Goal: Task Accomplishment & Management: Manage account settings

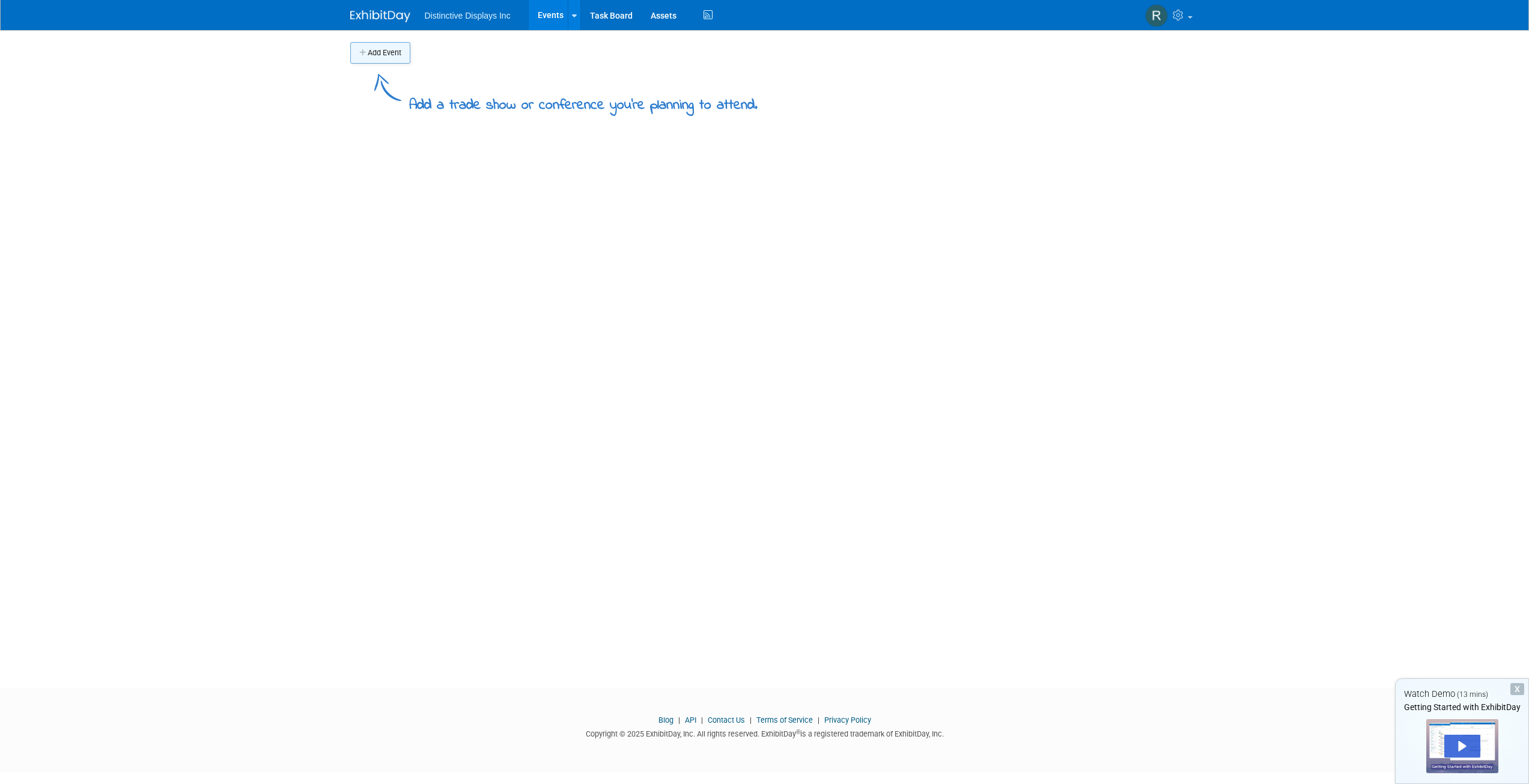
click at [367, 55] on icon "button" at bounding box center [363, 53] width 9 height 8
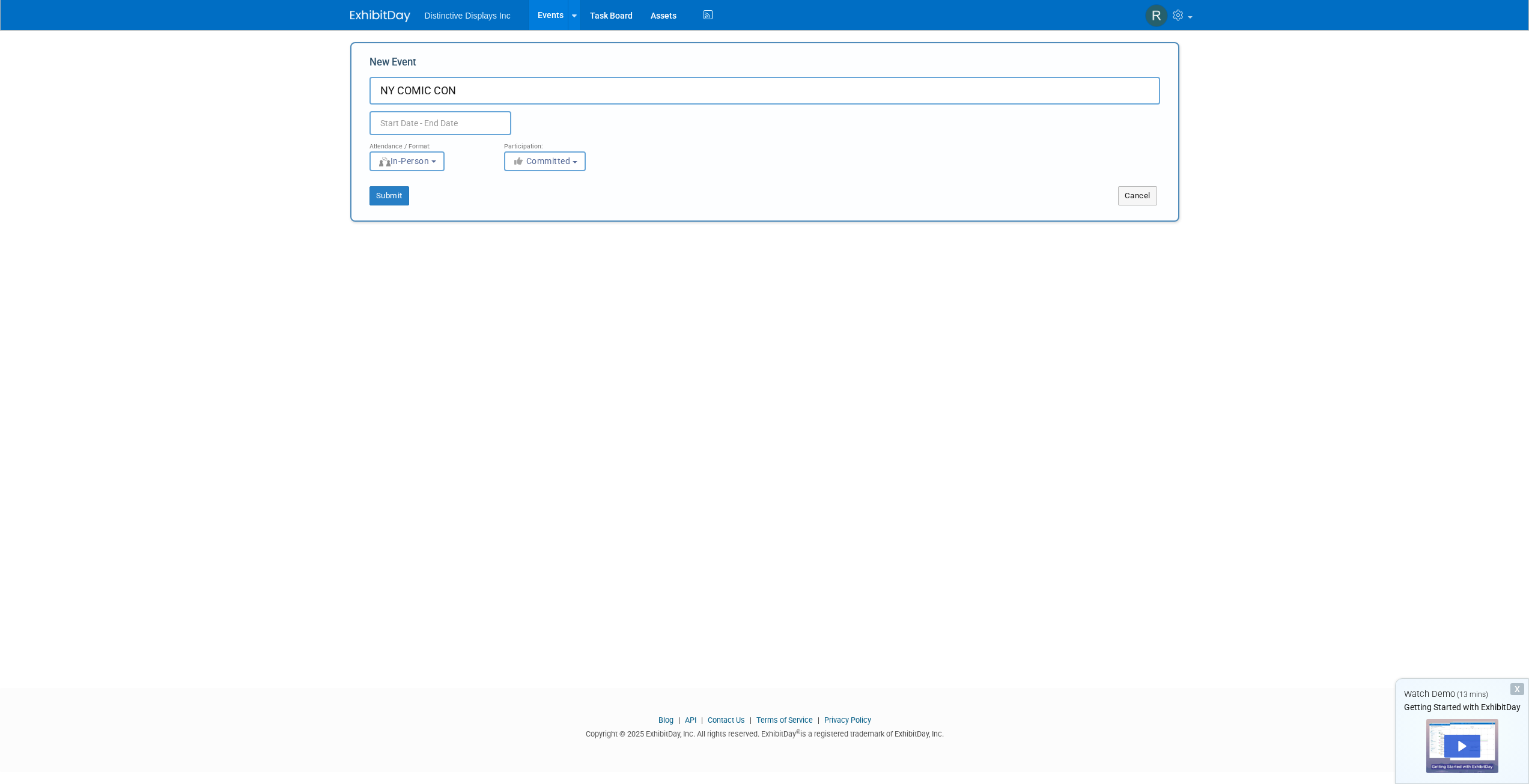
type input "NY COMIC CON"
click at [413, 127] on input "text" at bounding box center [441, 123] width 142 height 24
click at [542, 148] on icon at bounding box center [541, 150] width 4 height 8
select select "9"
click at [493, 213] on span "9" at bounding box center [488, 212] width 24 height 24
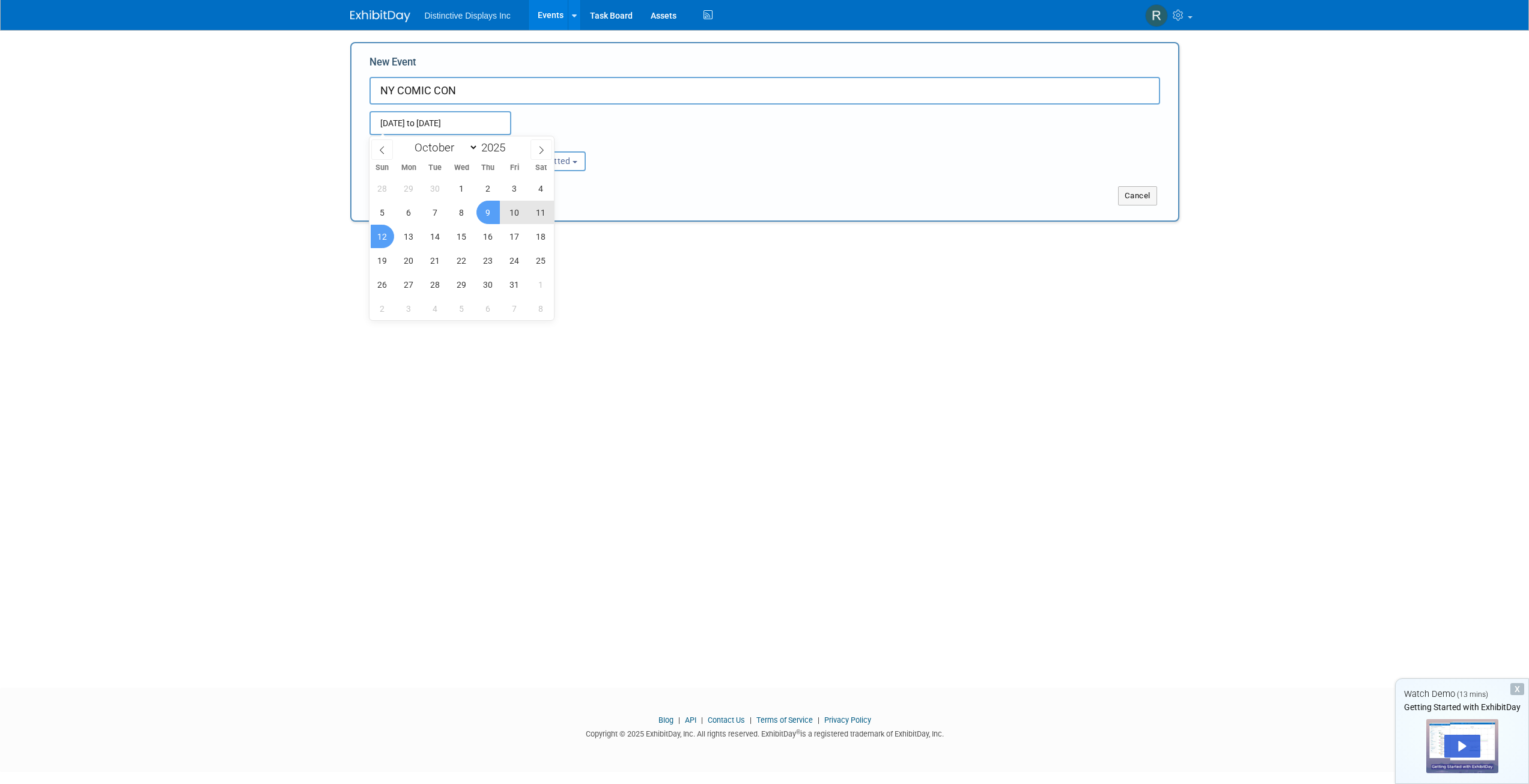
click at [383, 232] on span "12" at bounding box center [383, 236] width 24 height 24
type input "Oct 9, 2025 to Oct 12, 2025"
click at [559, 166] on button "Committed" at bounding box center [544, 161] width 82 height 20
click at [558, 188] on label "Committed" at bounding box center [550, 186] width 80 height 16
click at [516, 188] on input "Committed" at bounding box center [512, 187] width 8 height 8
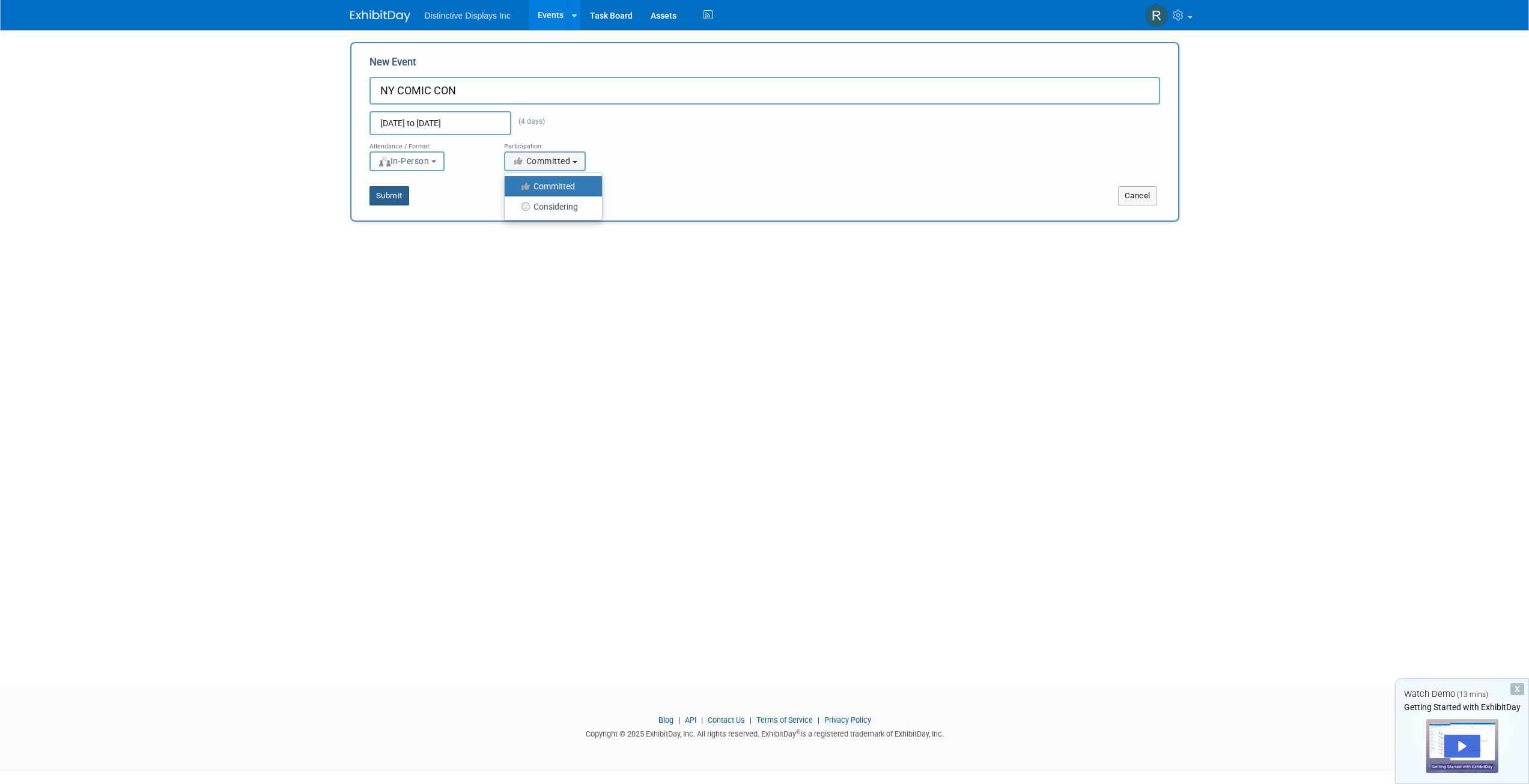
click at [393, 200] on button "Submit" at bounding box center [390, 196] width 39 height 20
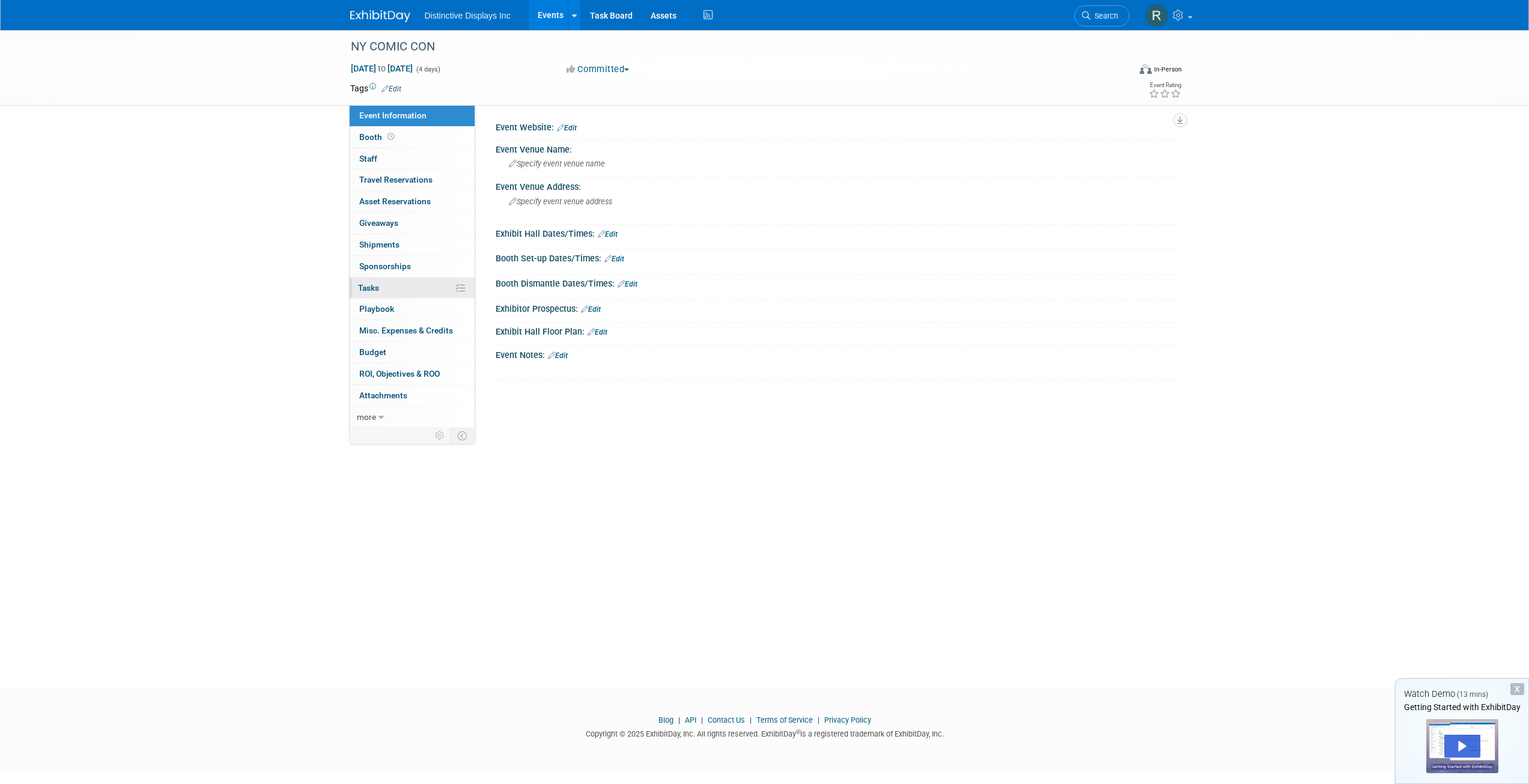
click at [387, 286] on link "0% Tasks 0%" at bounding box center [411, 287] width 125 height 21
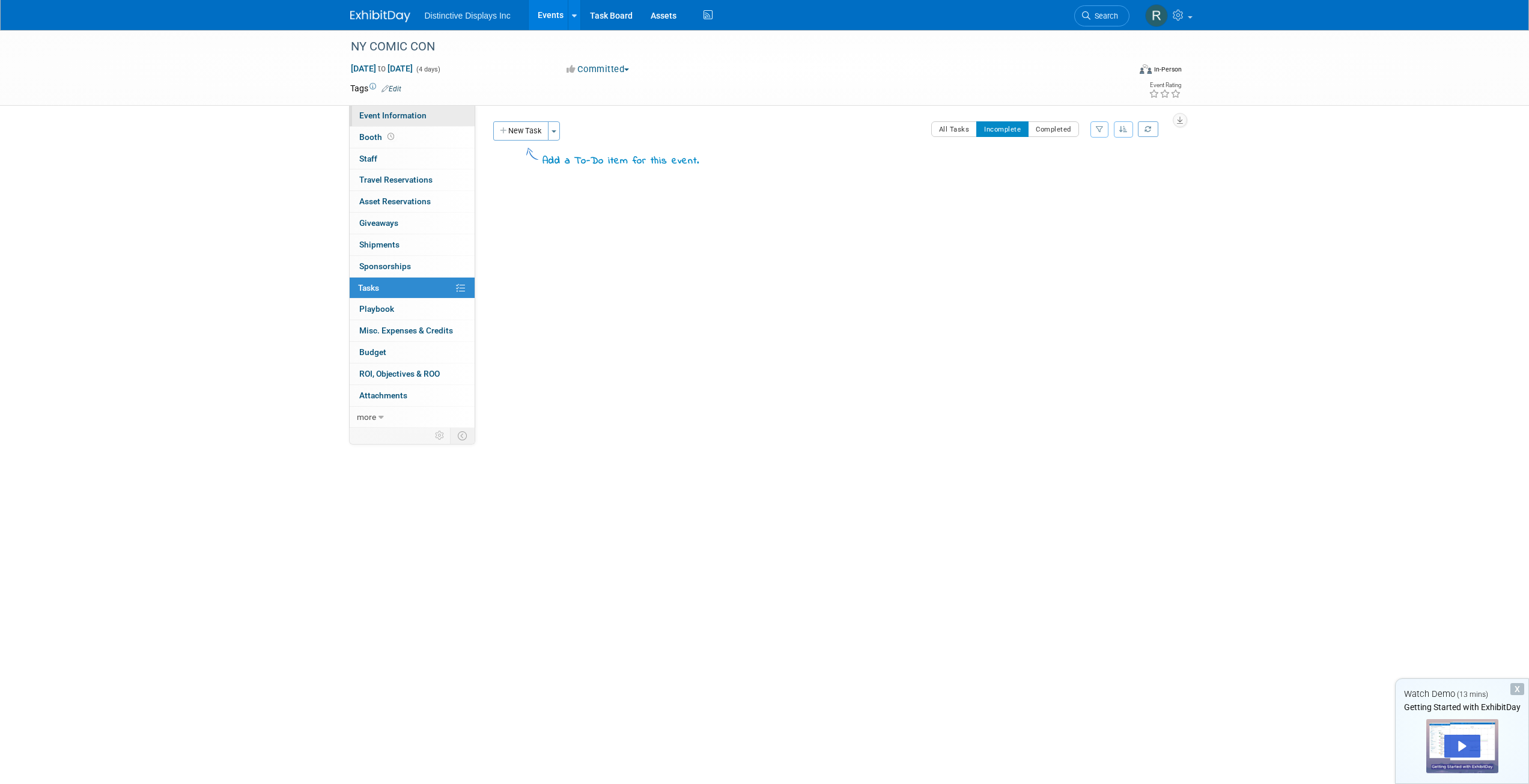
click at [379, 117] on span "Event Information" at bounding box center [393, 115] width 67 height 10
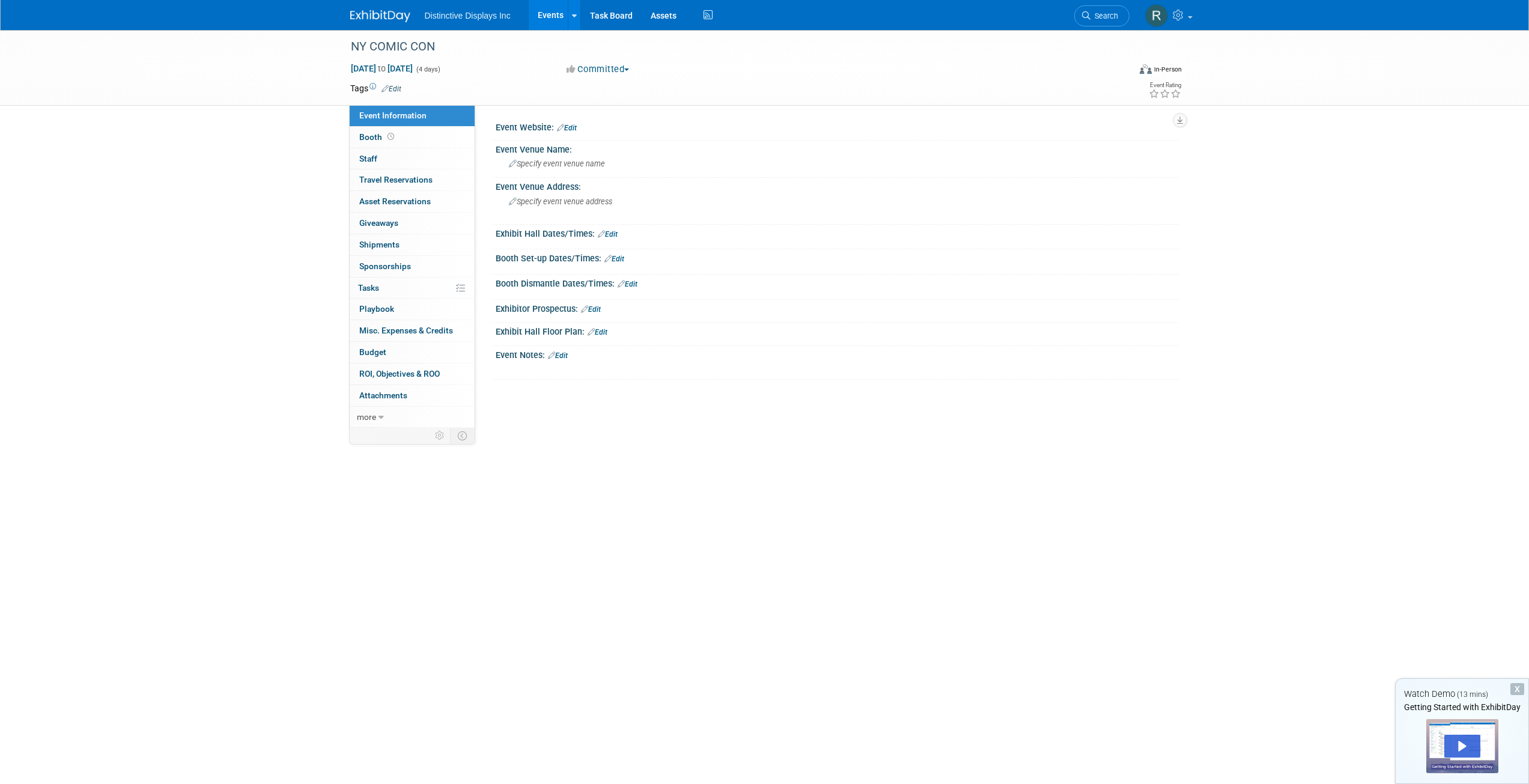
click at [574, 127] on link "Edit" at bounding box center [567, 128] width 20 height 9
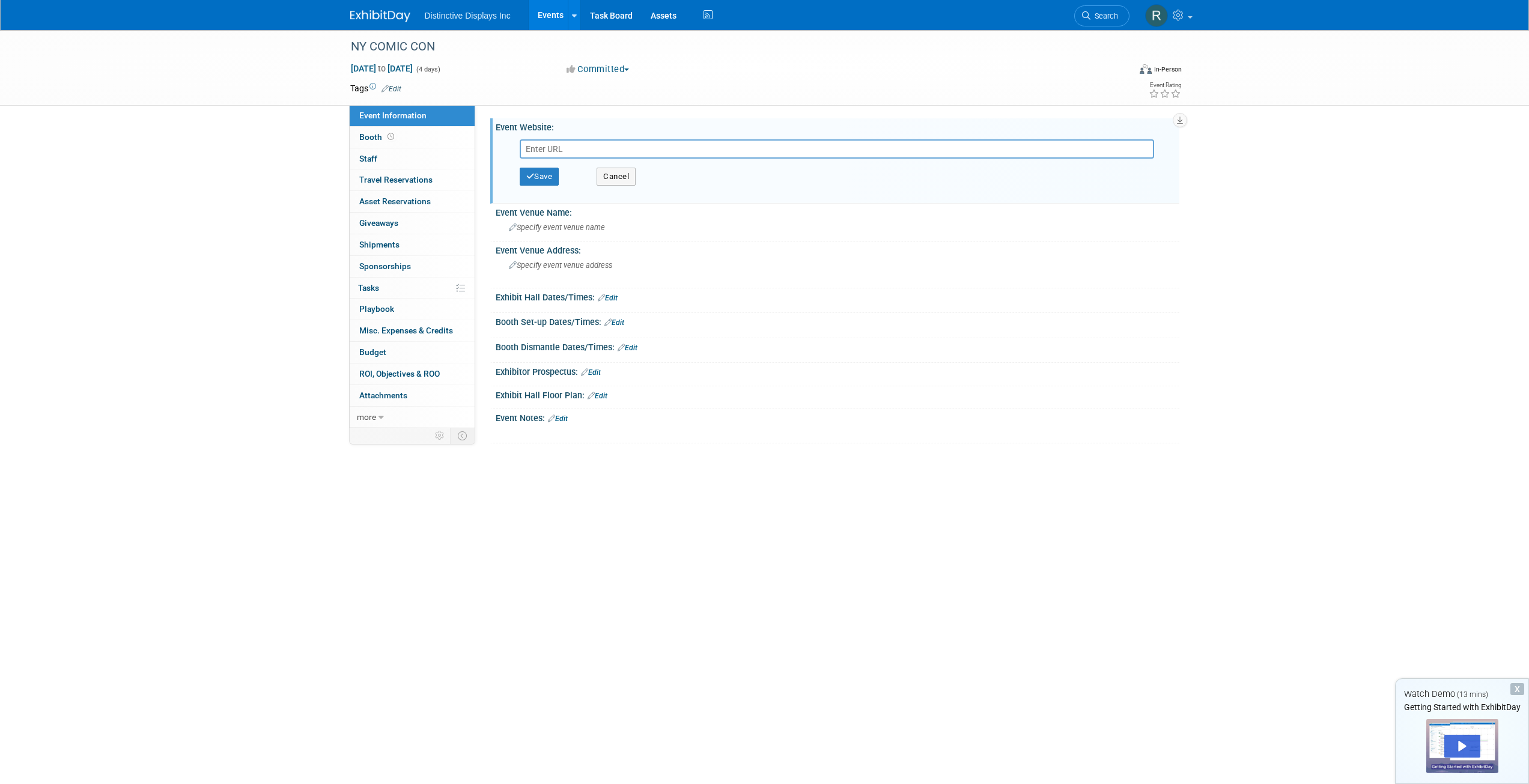
type input "HQws@8DFJsD7ny@"
drag, startPoint x: 620, startPoint y: 148, endPoint x: 506, endPoint y: 143, distance: 114.1
click at [506, 143] on div "HQws@8DFJsD7ny@ Save Cancel" at bounding box center [837, 165] width 666 height 67
click at [569, 145] on input "text" at bounding box center [836, 150] width 635 height 20
paste input "[URL][DOMAIN_NAME]"
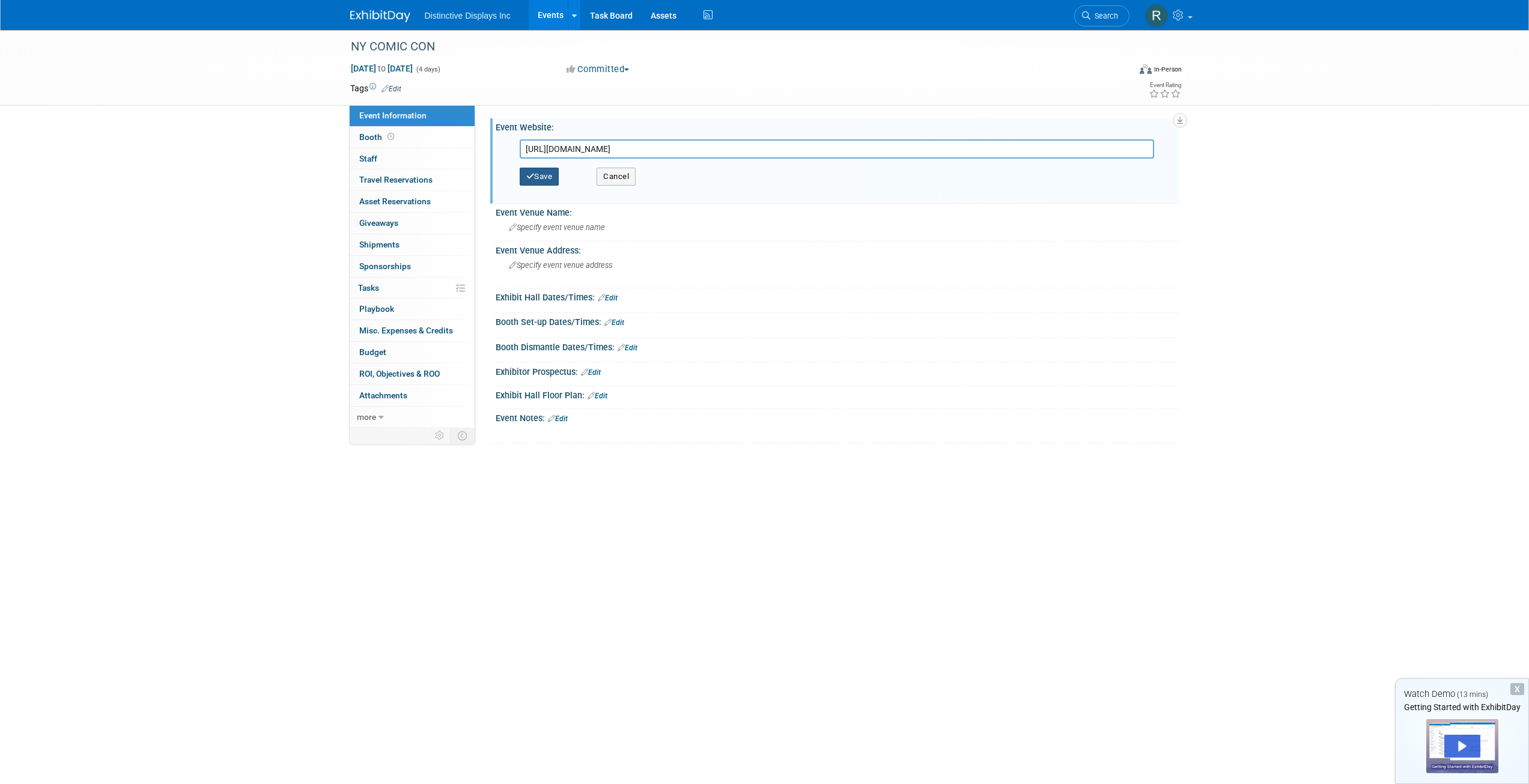
type input "[URL][DOMAIN_NAME]"
click at [557, 179] on button "Save" at bounding box center [539, 176] width 39 height 18
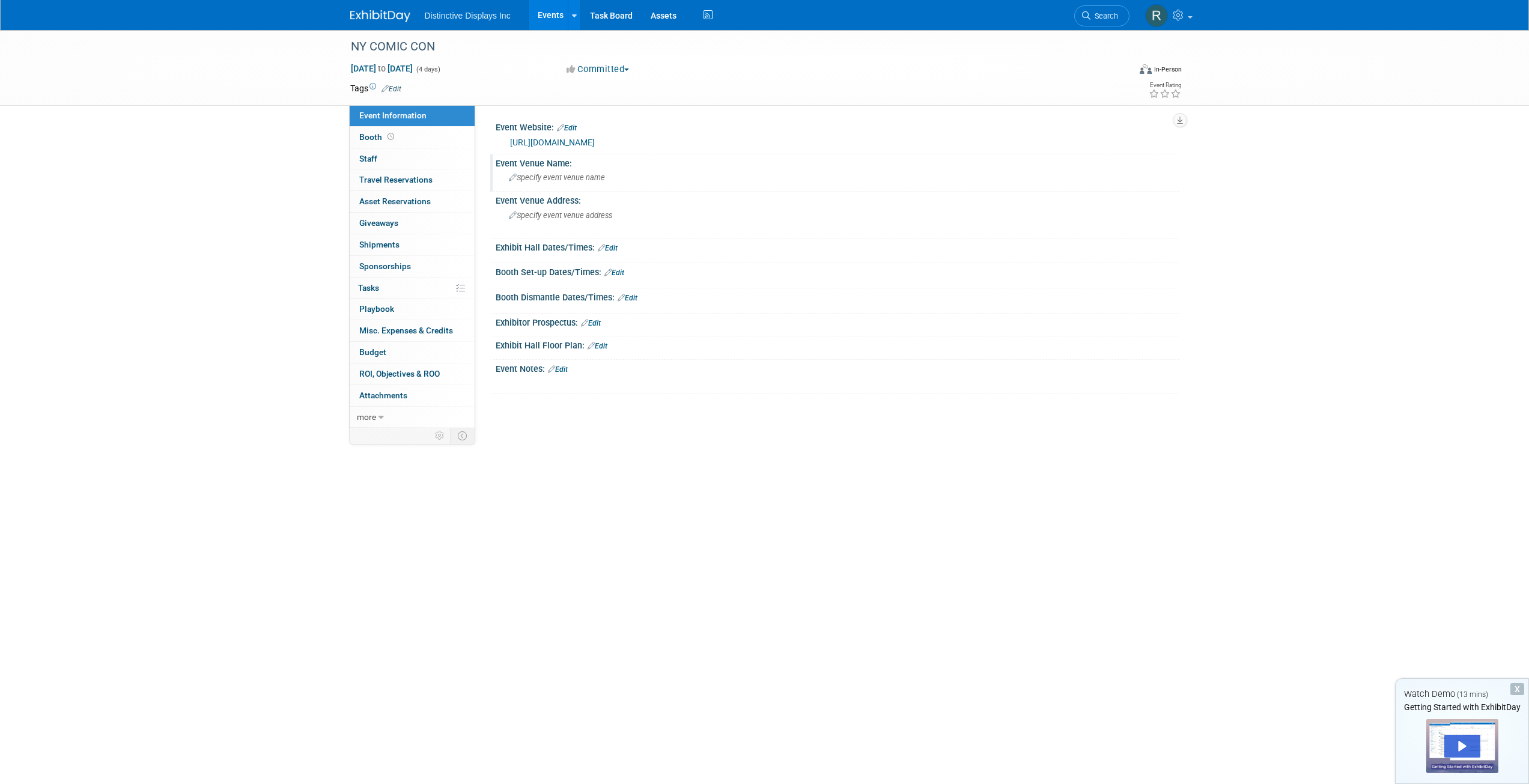
click at [607, 182] on div "Specify event venue name" at bounding box center [837, 177] width 666 height 19
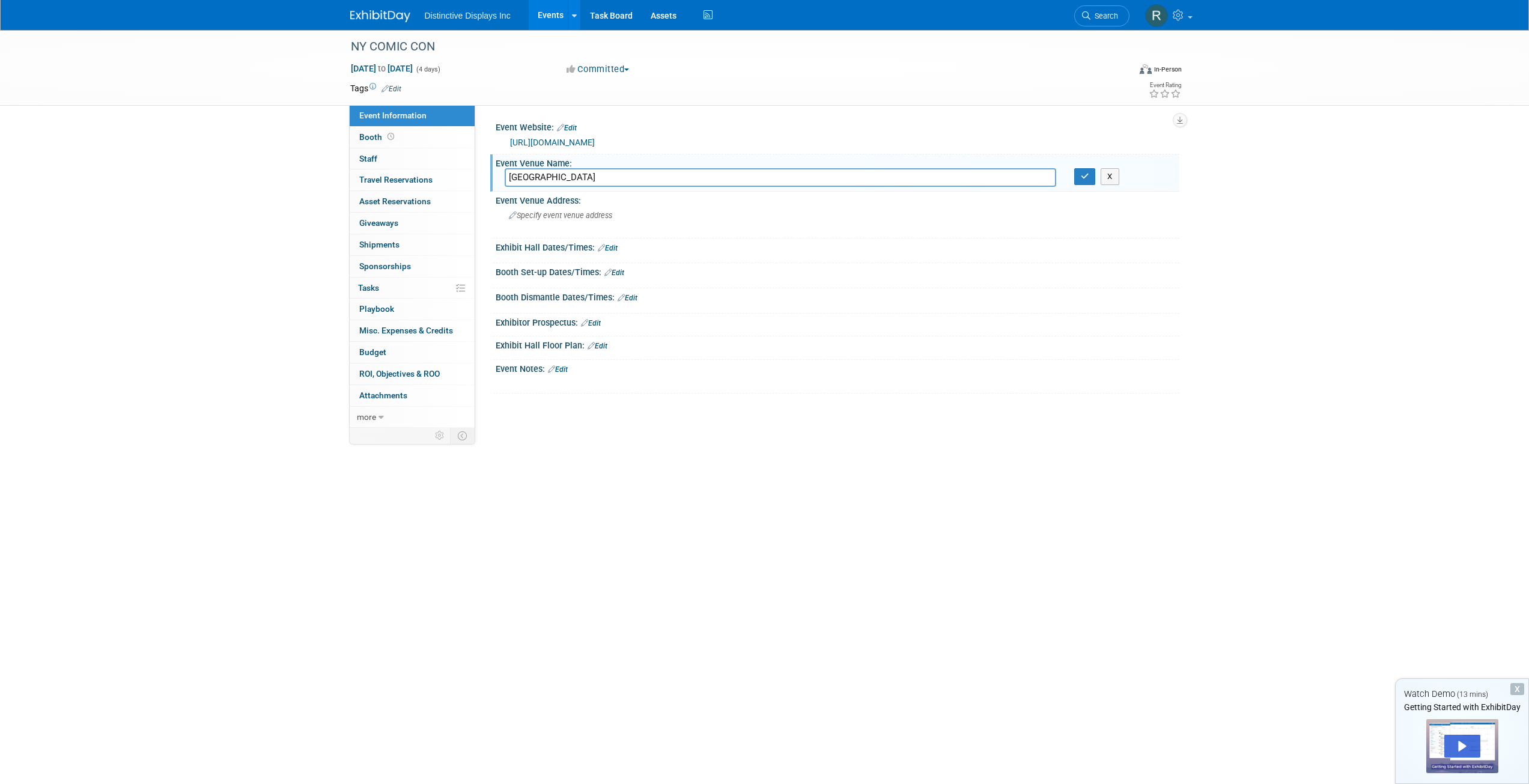
type input "[GEOGRAPHIC_DATA]"
click at [1080, 180] on button "button" at bounding box center [1085, 176] width 22 height 17
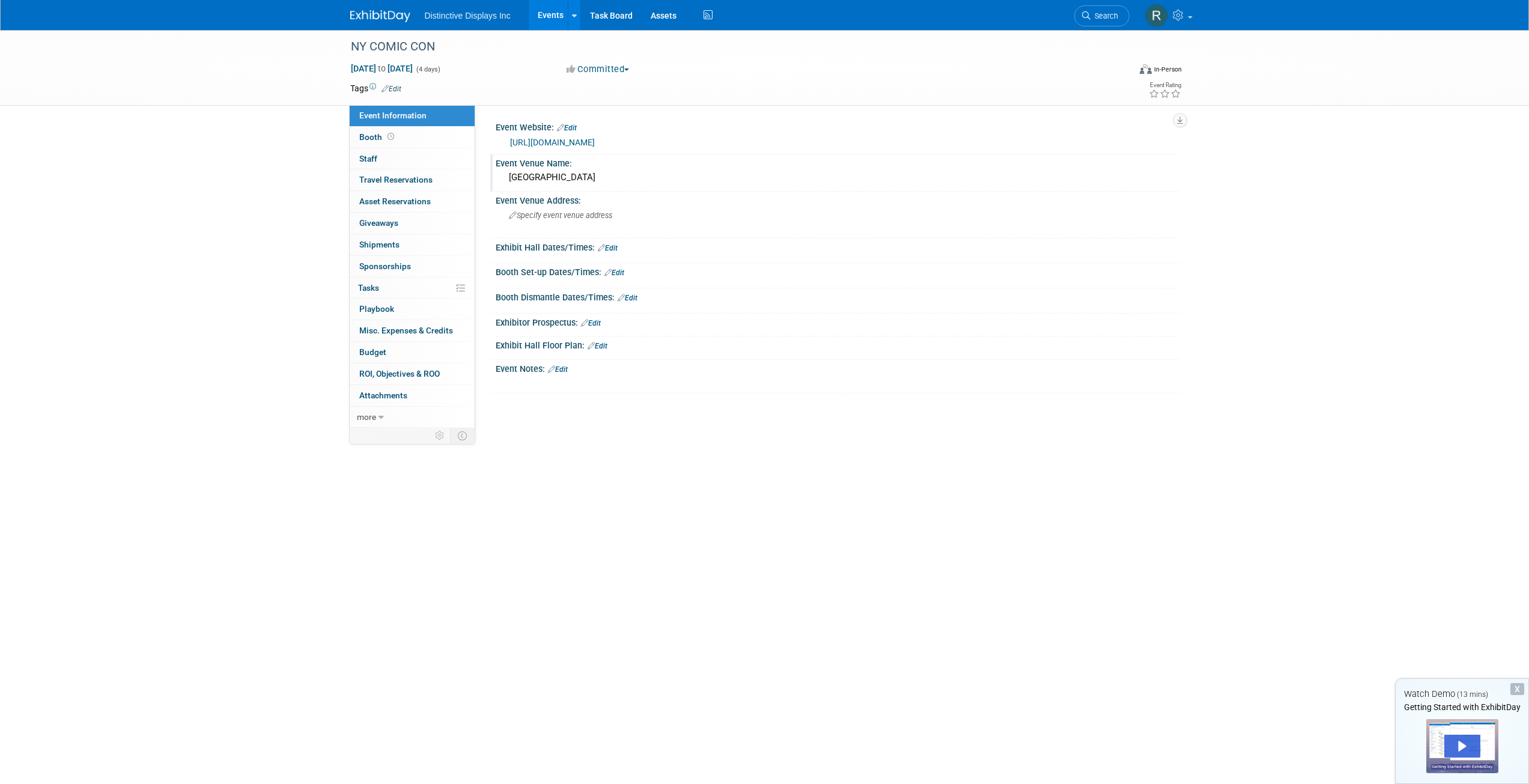
click at [556, 247] on div "Exhibit Hall Dates/Times: Edit" at bounding box center [837, 246] width 684 height 16
click at [610, 249] on link "Edit" at bounding box center [608, 248] width 20 height 9
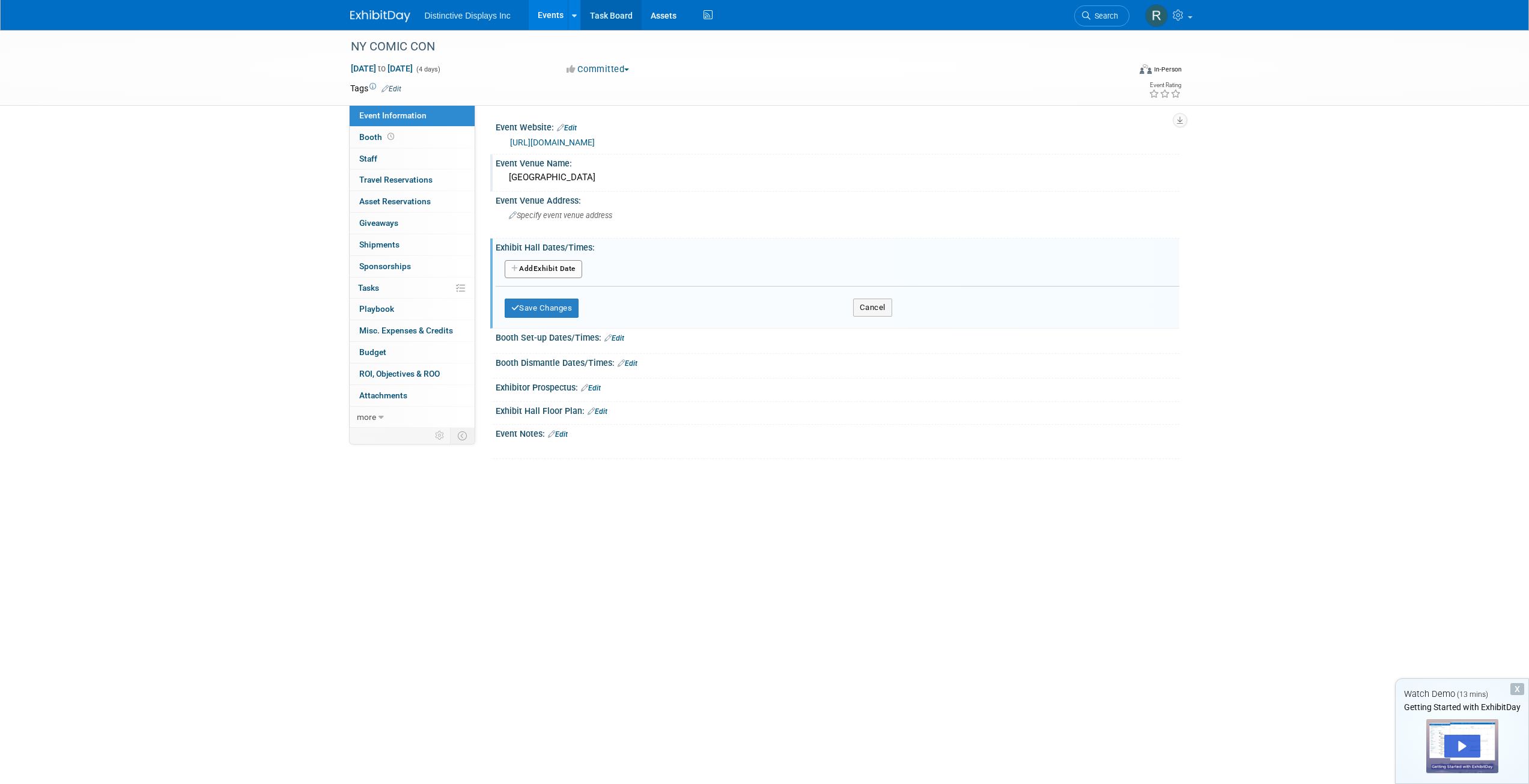
click at [608, 20] on link "Task Board" at bounding box center [612, 15] width 61 height 30
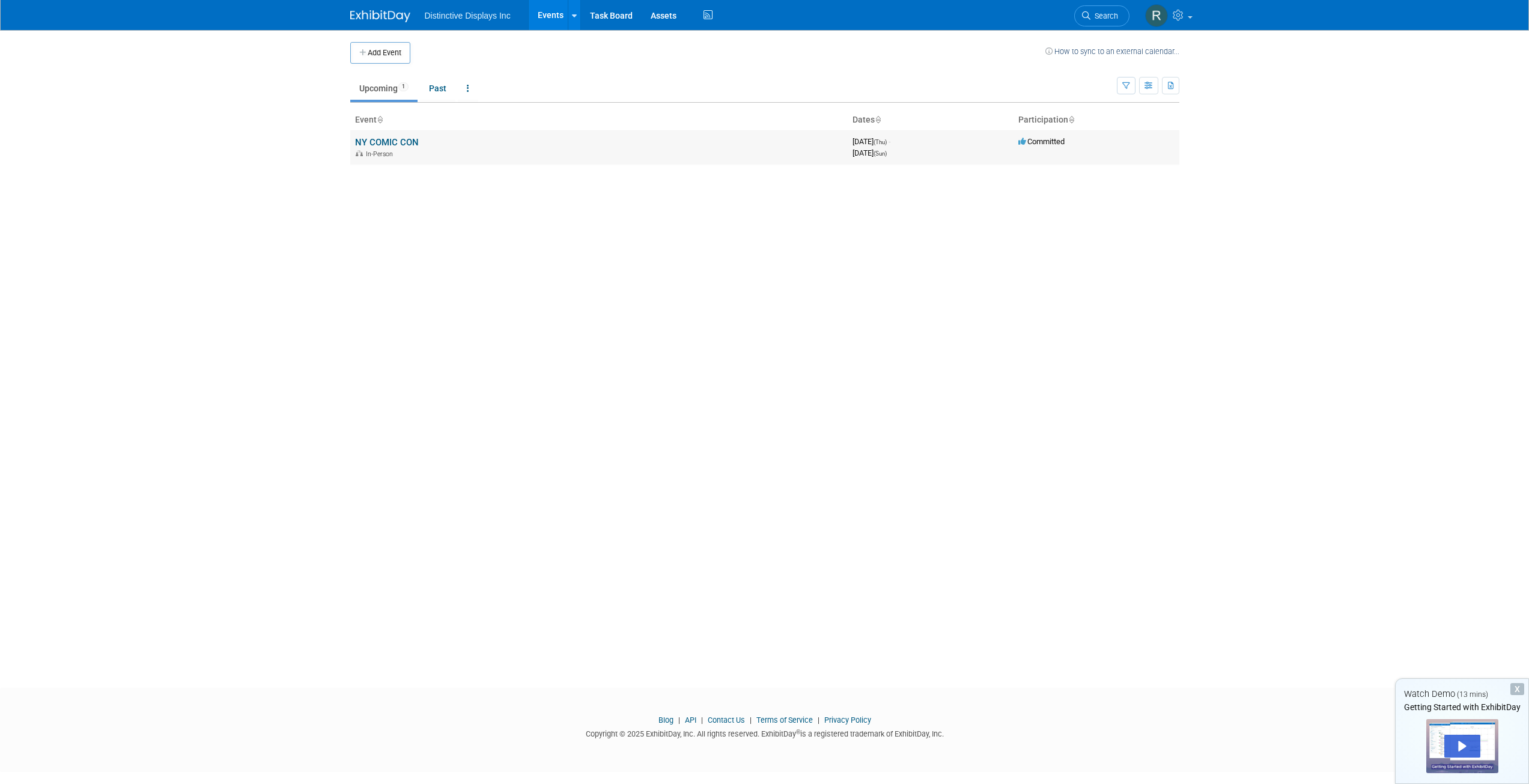
click at [455, 145] on td "NY COMIC CON In-Person" at bounding box center [599, 148] width 498 height 34
click at [962, 156] on div "[DATE] (Sun)" at bounding box center [931, 152] width 156 height 12
click at [368, 142] on link "NY COMIC CON" at bounding box center [387, 142] width 64 height 11
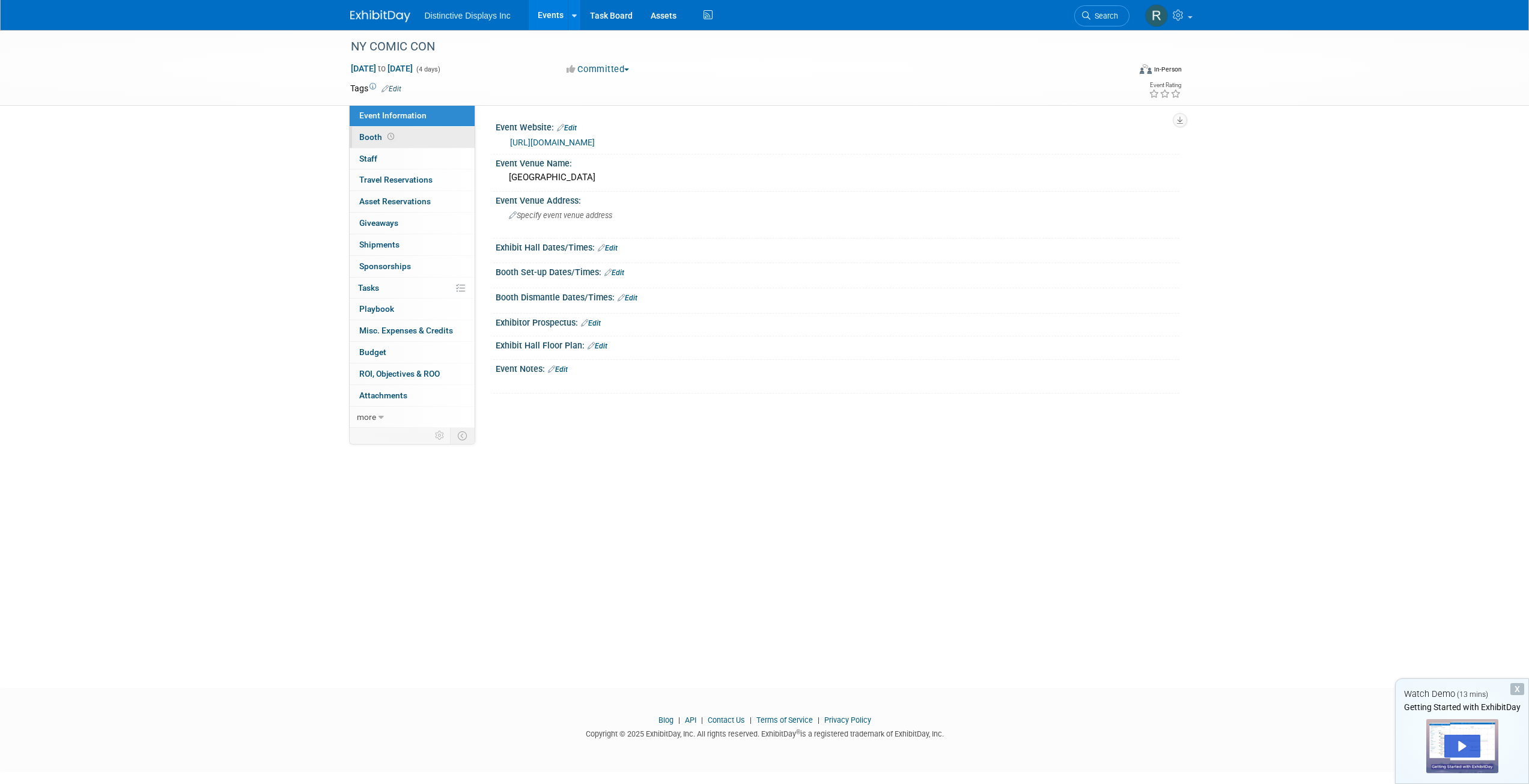
click at [367, 137] on span "Booth" at bounding box center [378, 137] width 37 height 10
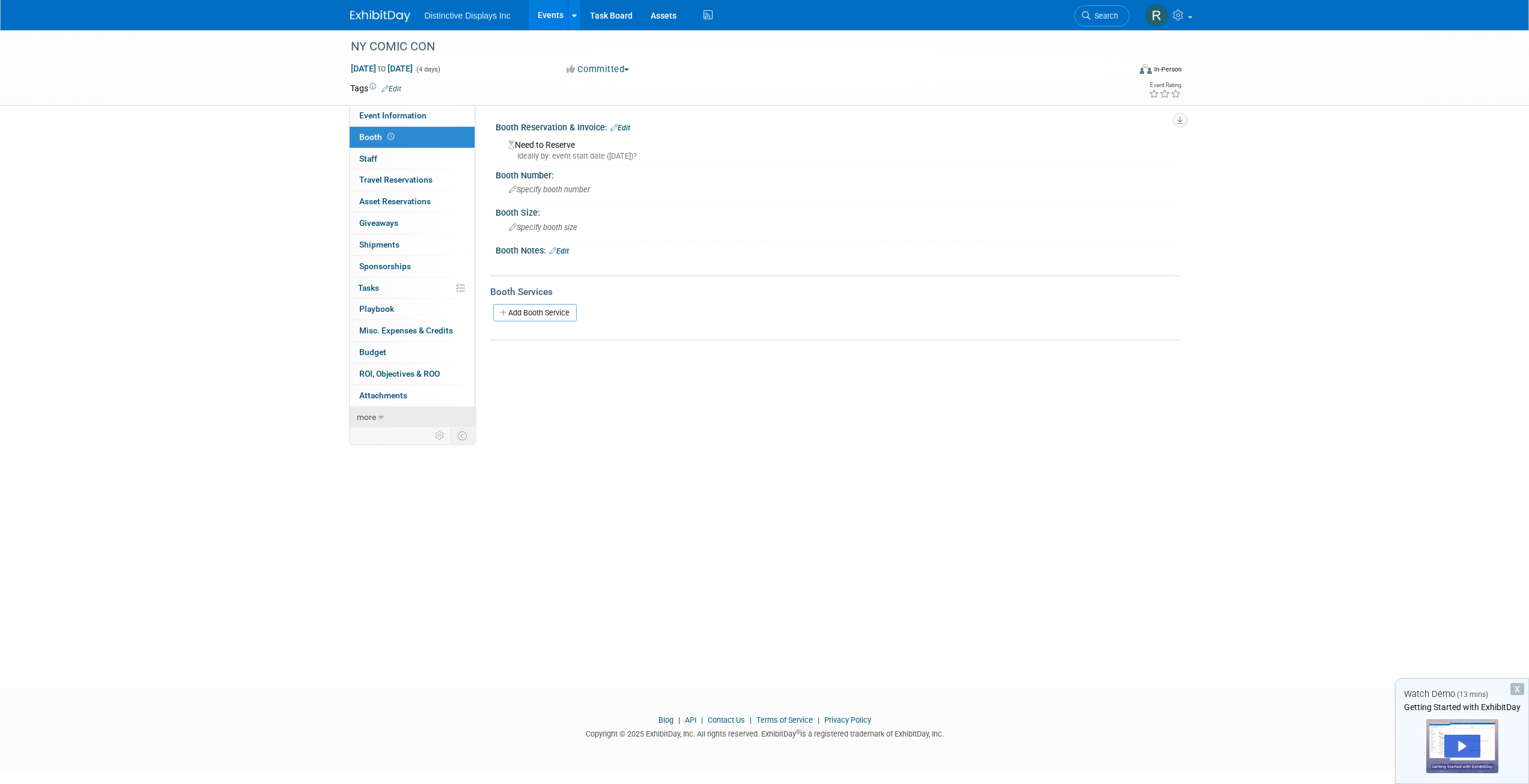
click at [384, 416] on link "more" at bounding box center [411, 416] width 125 height 21
click at [377, 457] on span "Copy/Duplicate Event" at bounding box center [399, 459] width 81 height 10
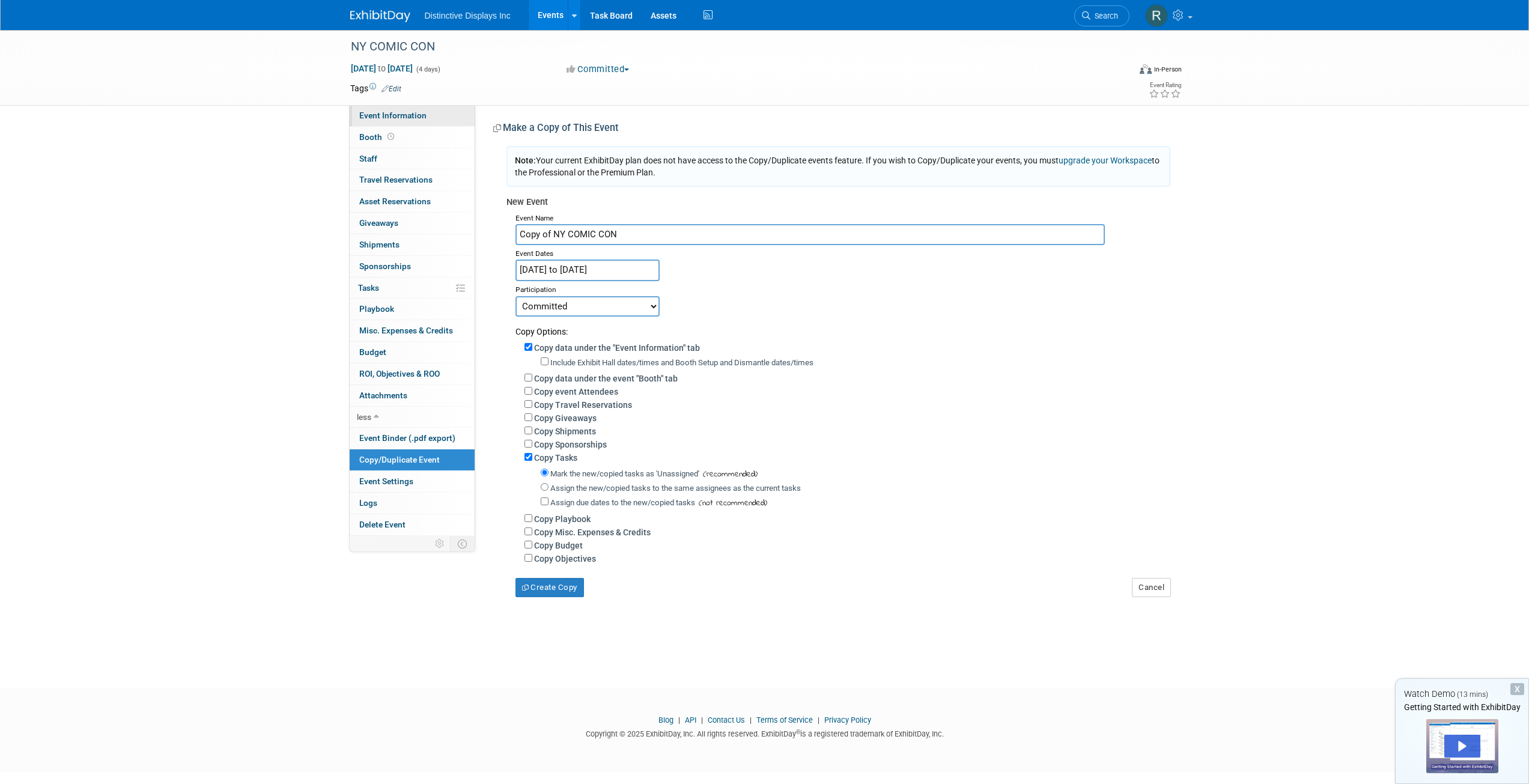
click at [382, 116] on span "Event Information" at bounding box center [393, 115] width 67 height 10
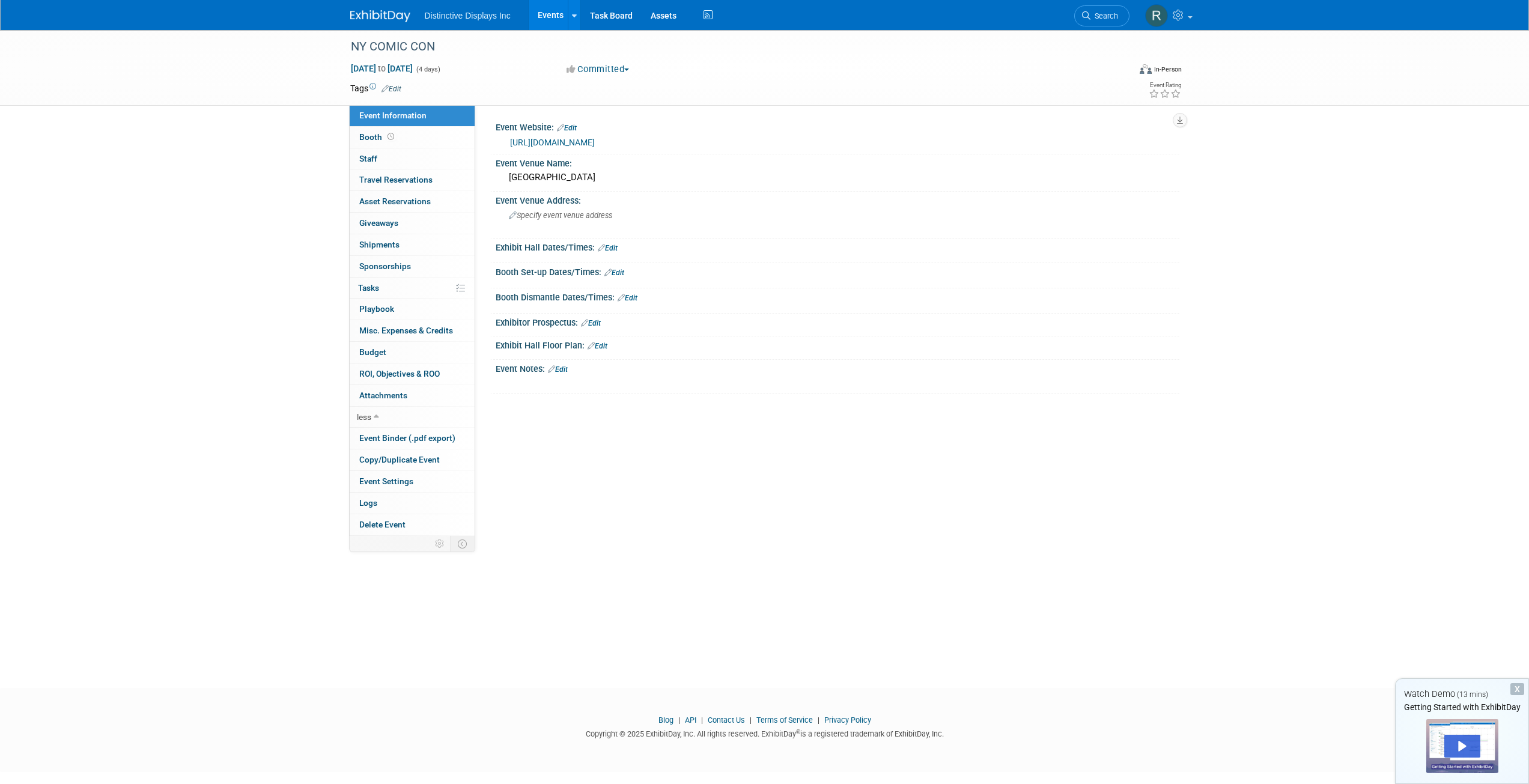
click at [617, 249] on link "Edit" at bounding box center [608, 248] width 20 height 9
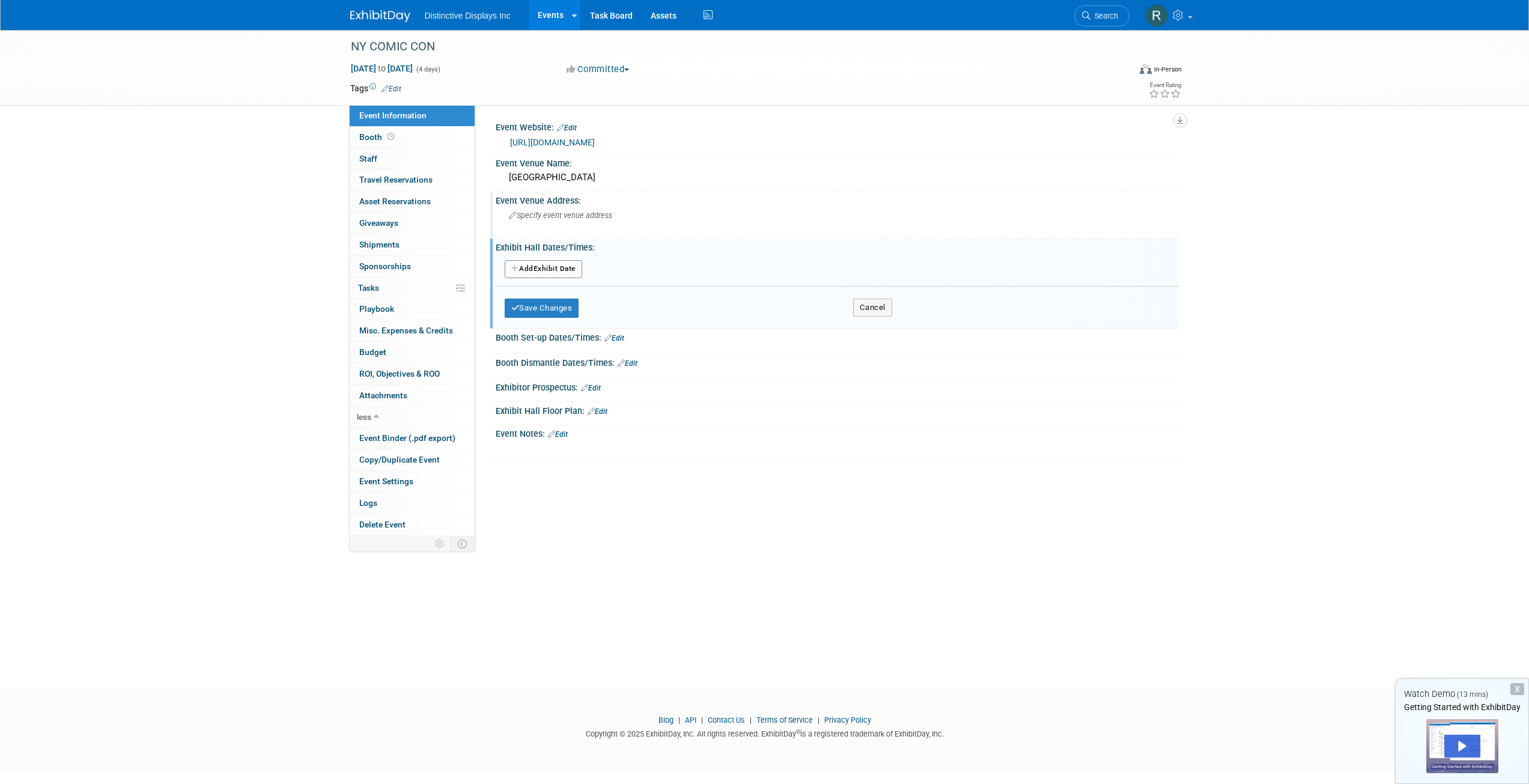
click at [532, 219] on span "Specify event venue address" at bounding box center [560, 214] width 103 height 9
click at [574, 222] on textarea at bounding box center [614, 219] width 219 height 28
type textarea "655 W 34TH ST NY NY 10001"
click at [753, 216] on icon "button" at bounding box center [753, 214] width 9 height 8
click at [550, 267] on button "Add Another Exhibit Date" at bounding box center [543, 269] width 78 height 18
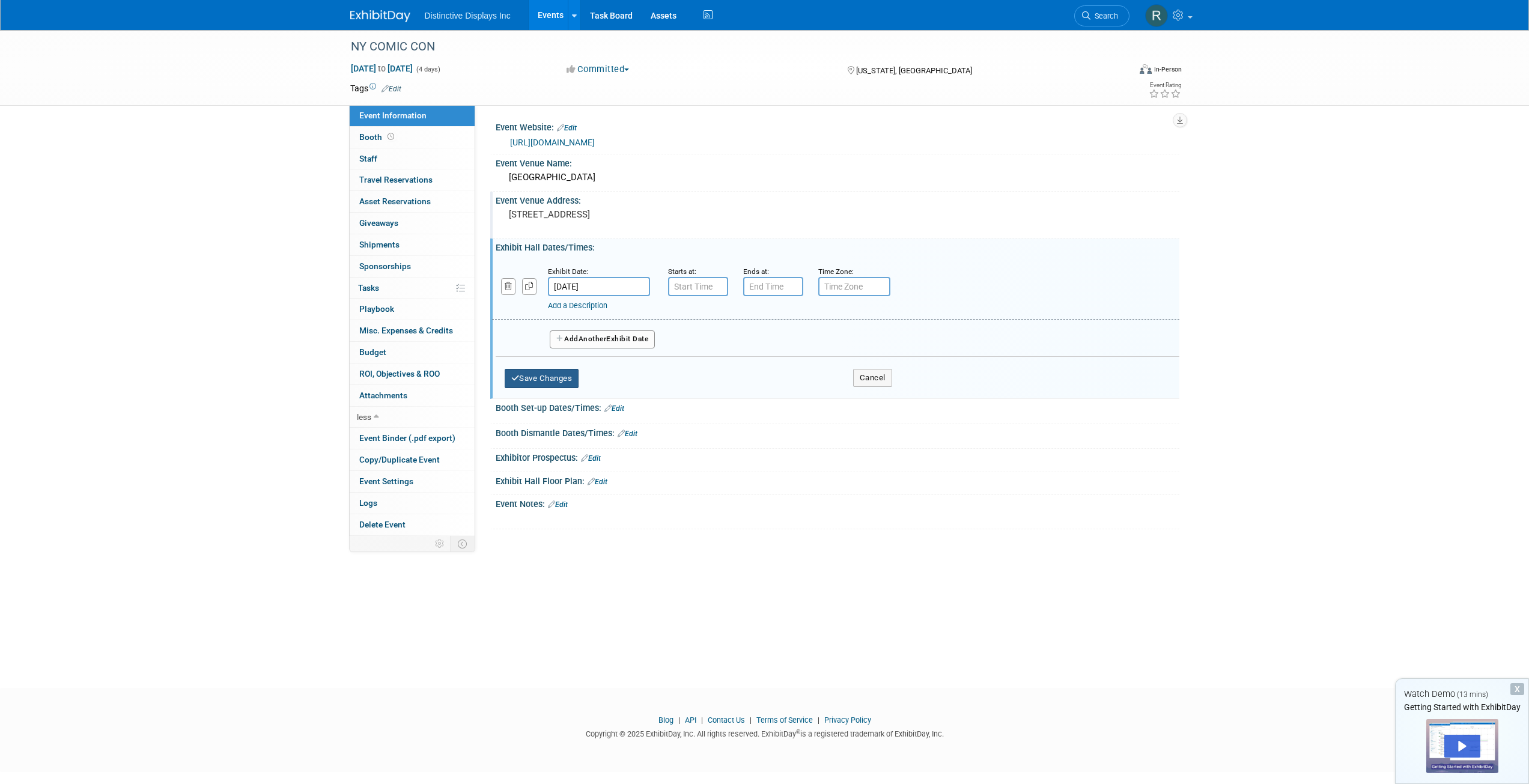
click at [536, 375] on button "Save Changes" at bounding box center [542, 379] width 75 height 20
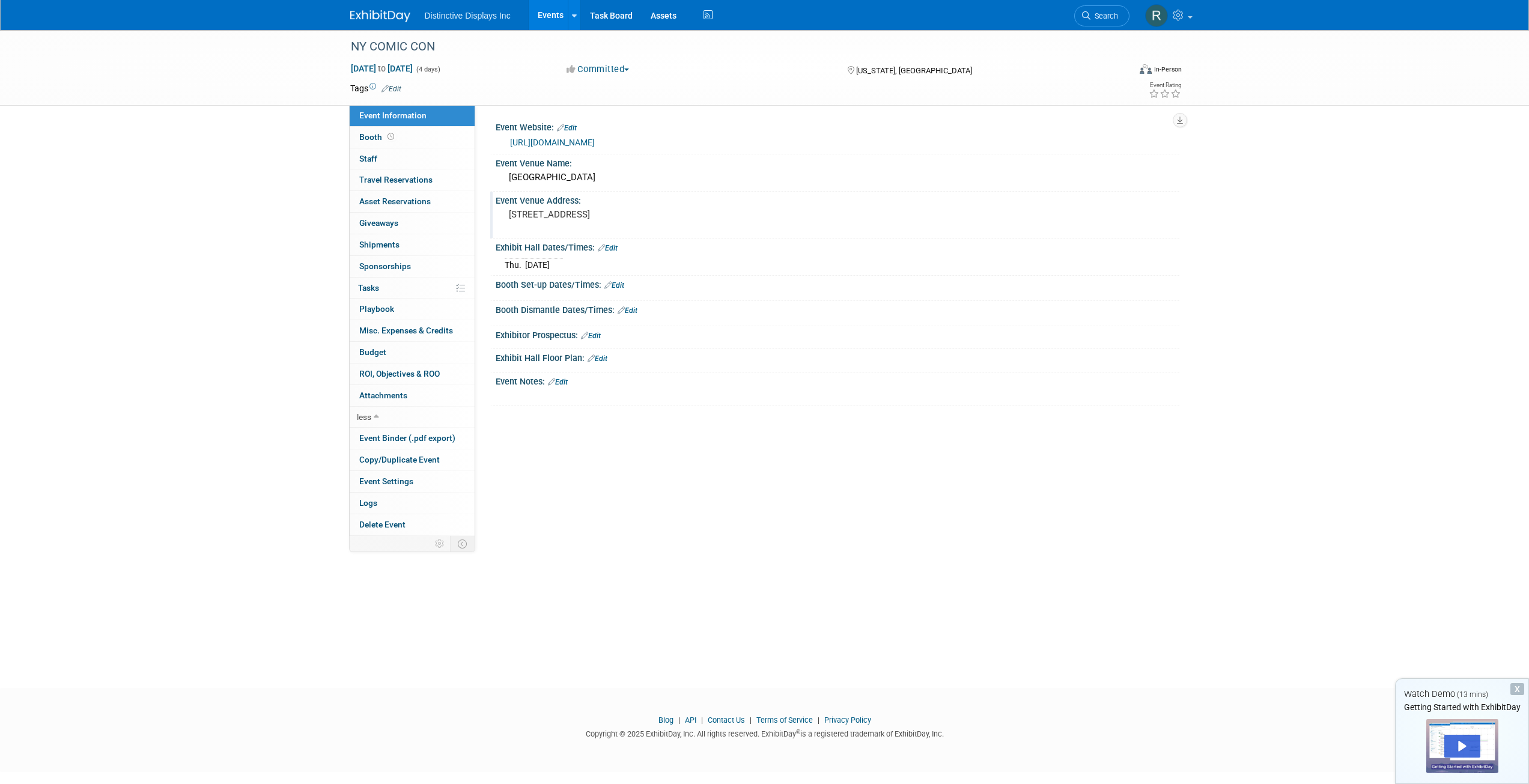
click at [608, 244] on link "Edit" at bounding box center [608, 248] width 20 height 9
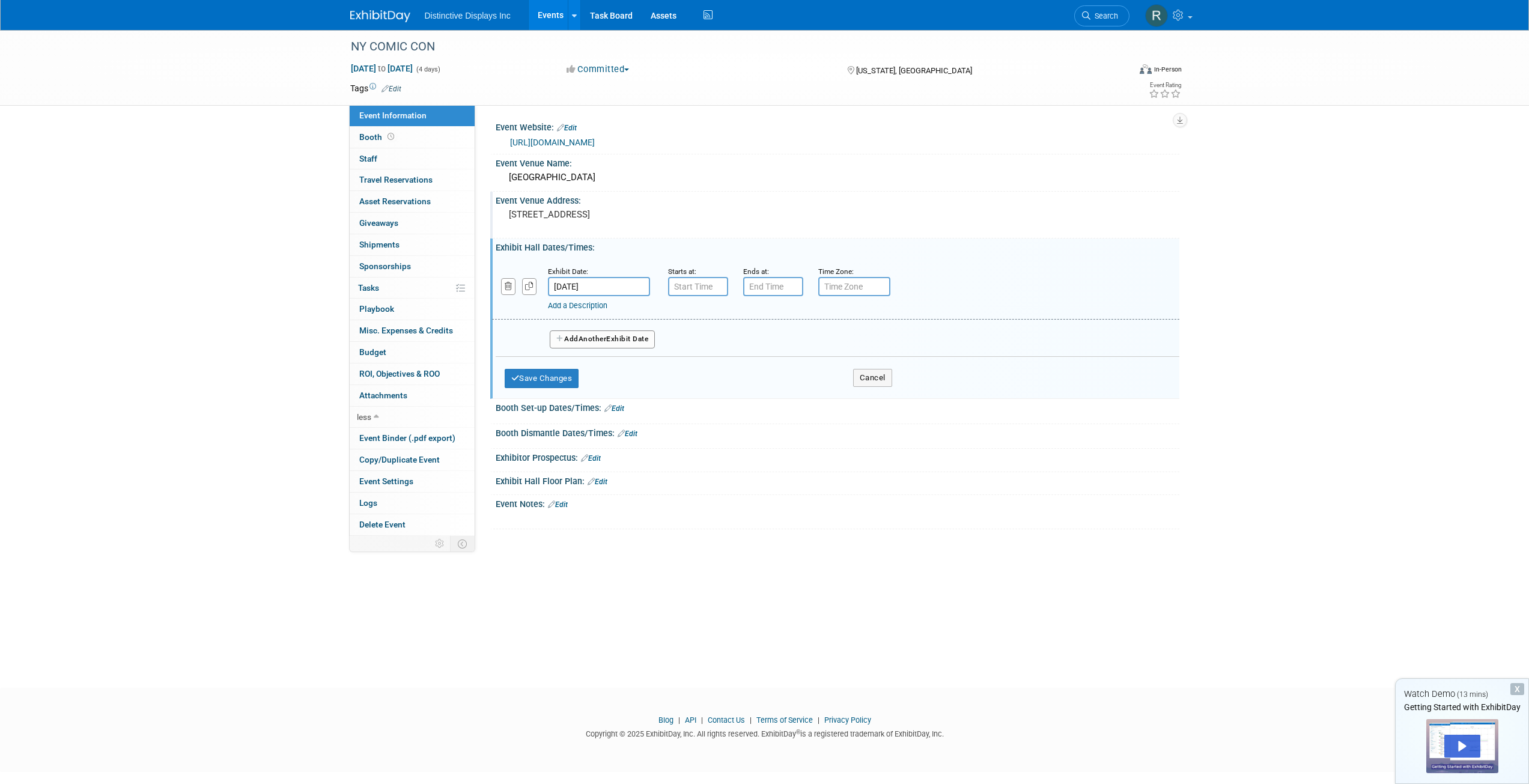
click at [621, 410] on link "Edit" at bounding box center [614, 408] width 20 height 9
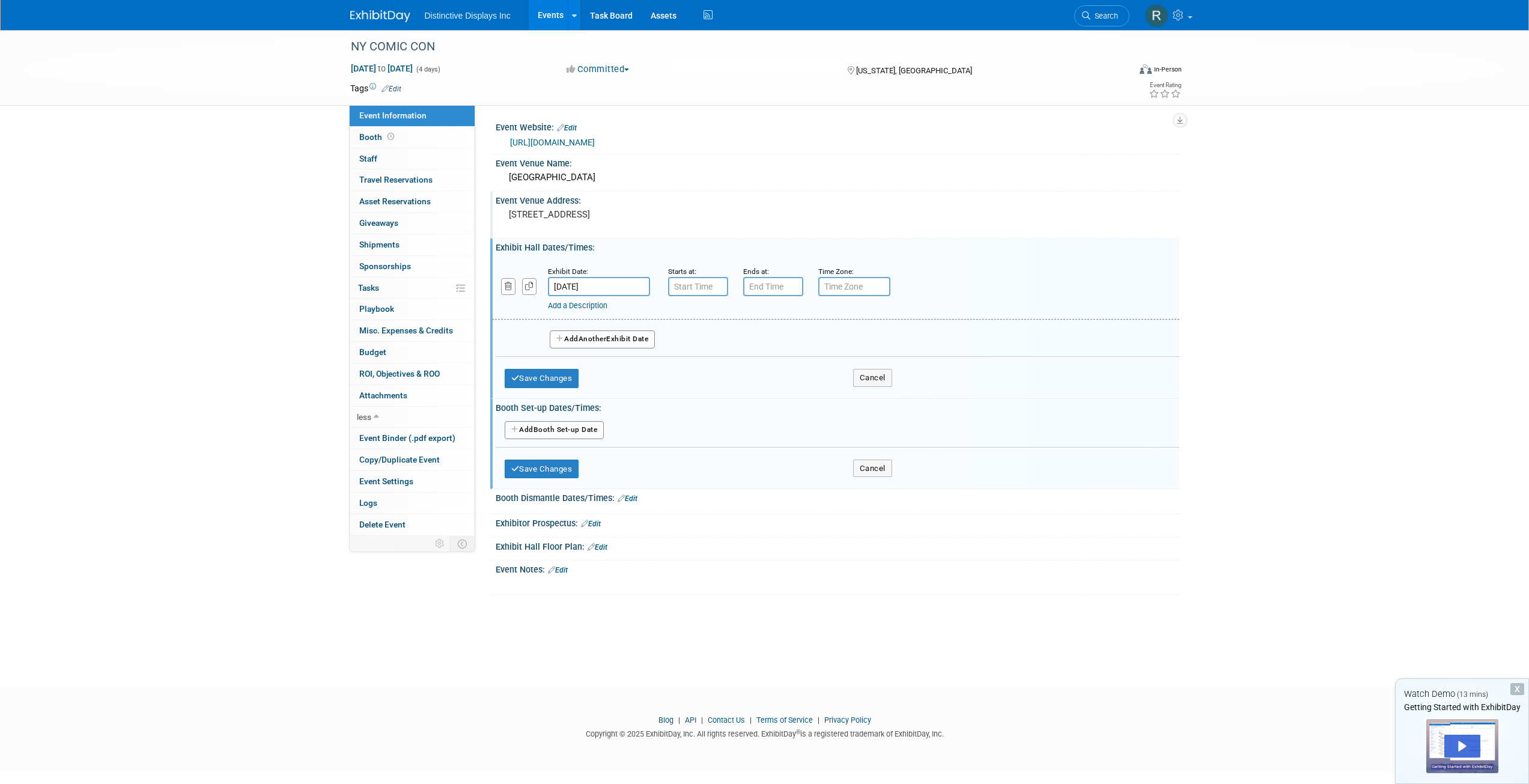
click at [568, 428] on button "Add Another Booth Set-up Date" at bounding box center [554, 430] width 99 height 18
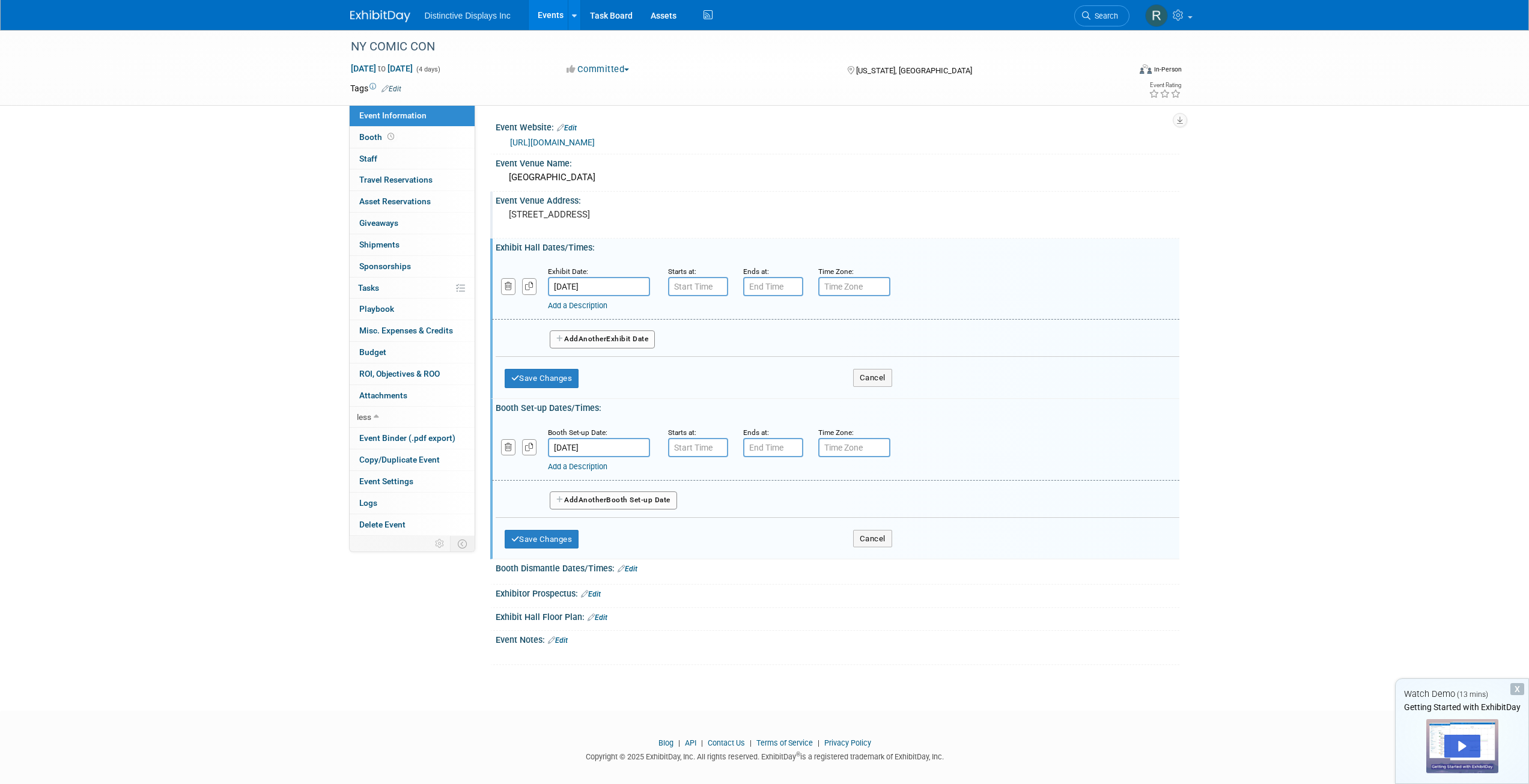
click at [611, 503] on button "Add Another Booth Set-up Date" at bounding box center [613, 501] width 127 height 18
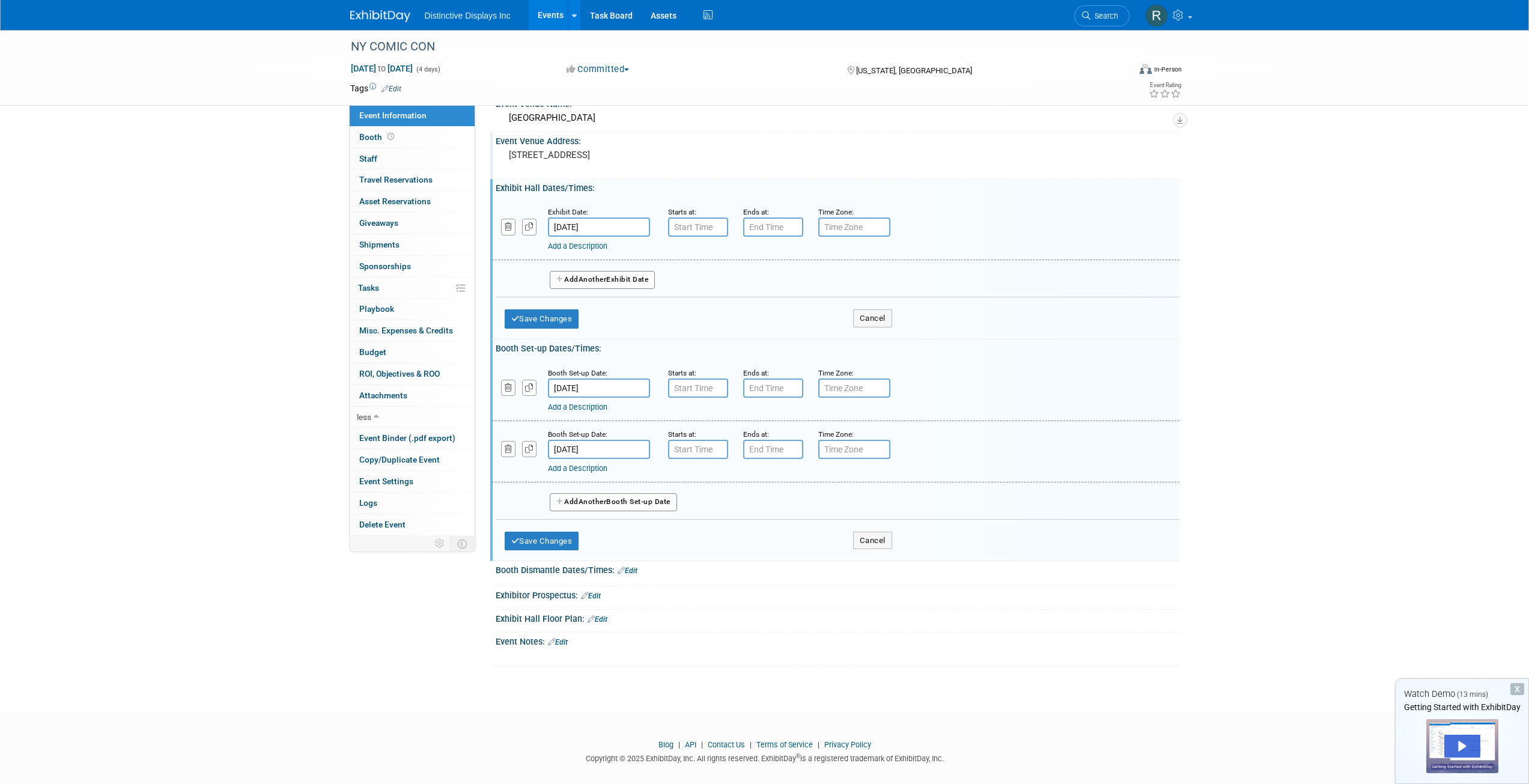
scroll to position [60, 0]
click at [595, 598] on link "Edit" at bounding box center [591, 595] width 20 height 9
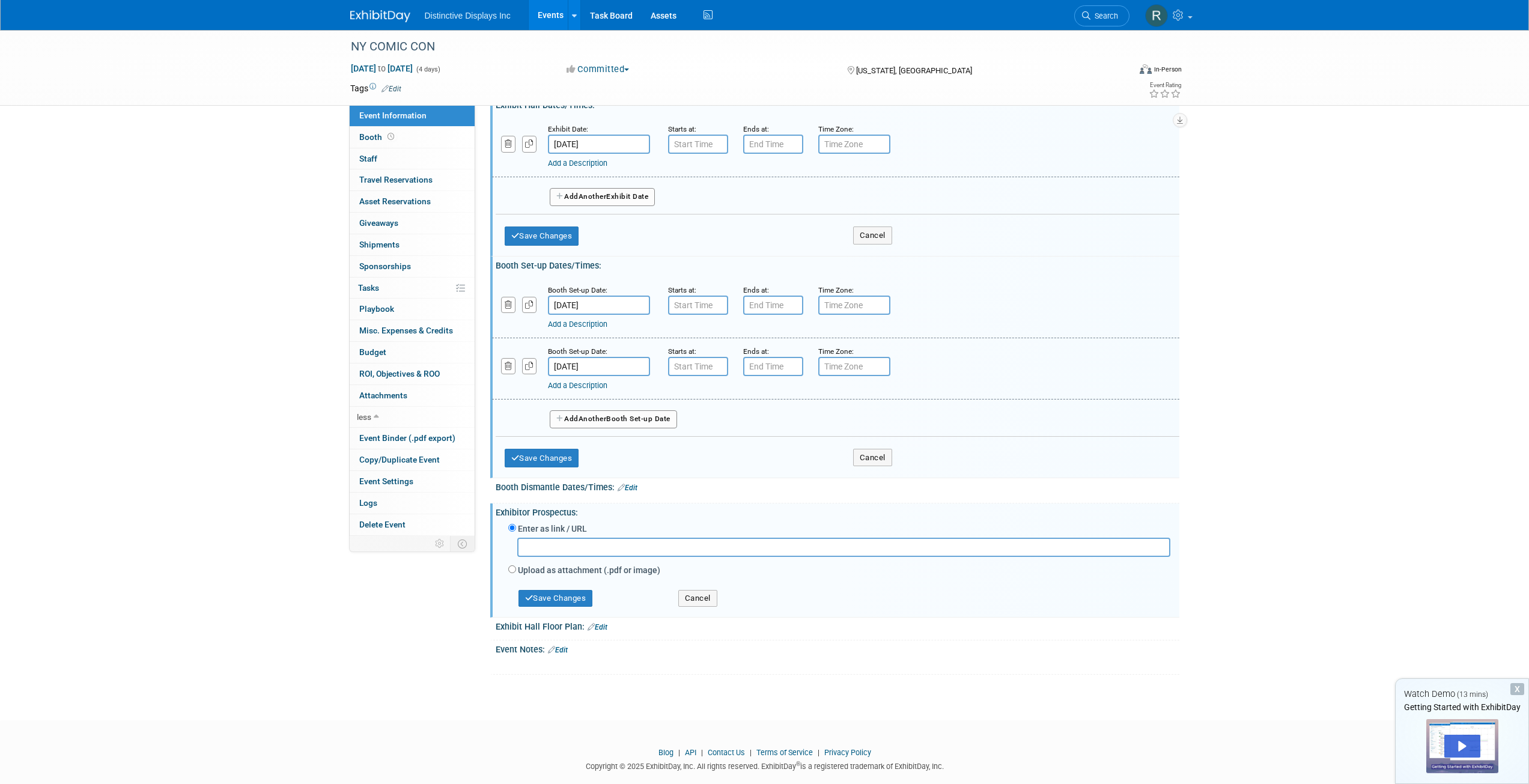
scroll to position [164, 0]
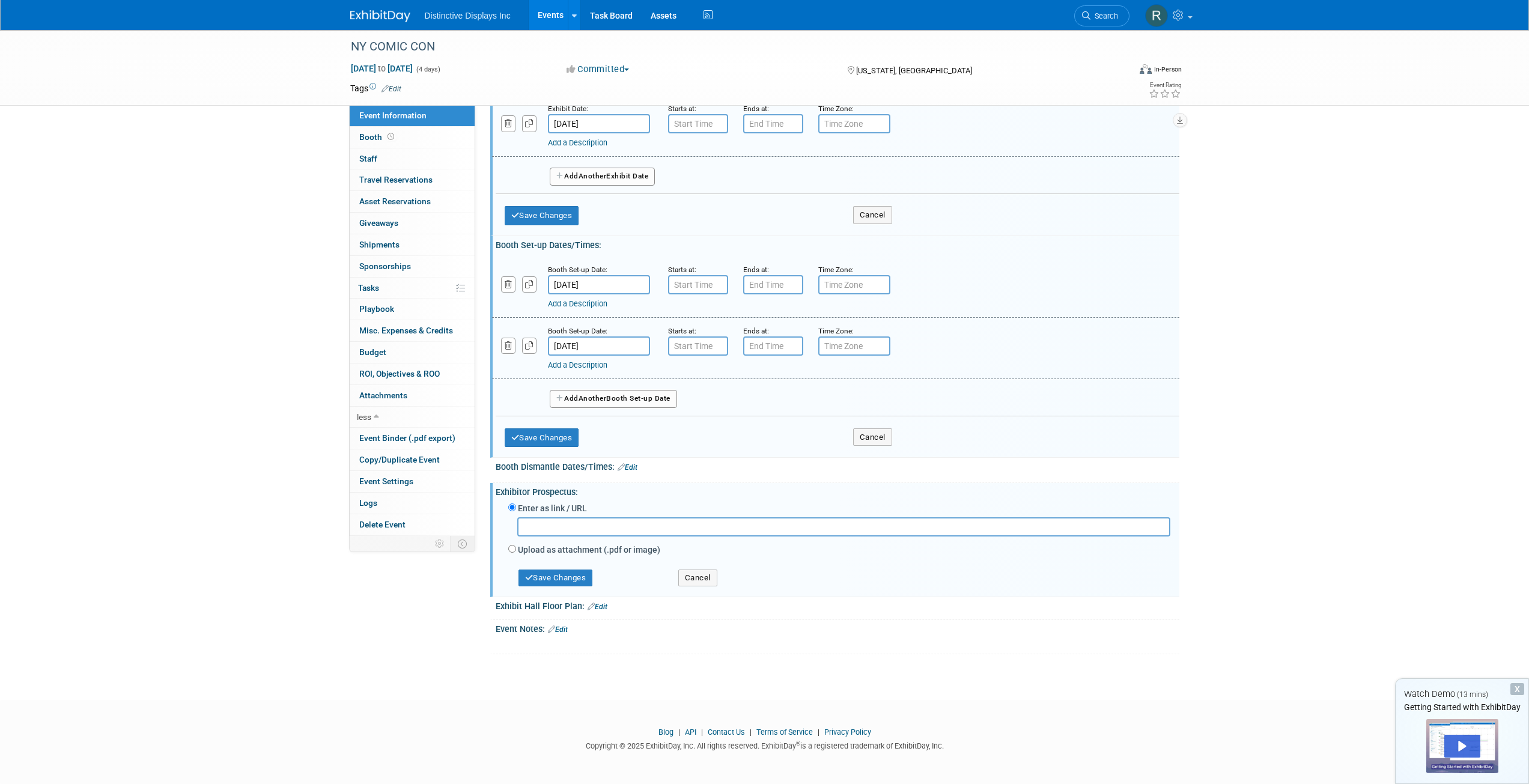
click at [598, 607] on link "Edit" at bounding box center [597, 607] width 20 height 9
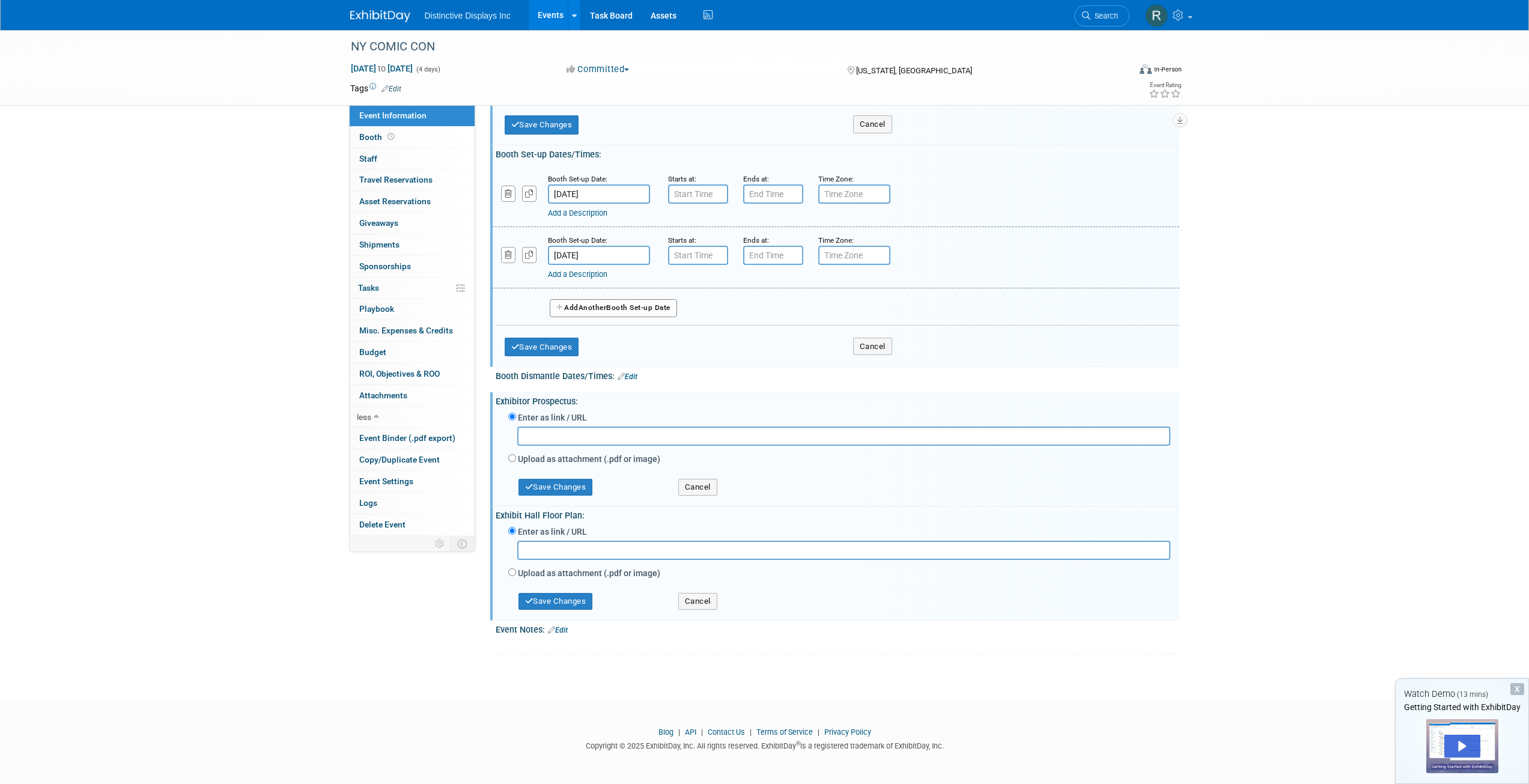
scroll to position [256, 0]
click at [564, 631] on link "Edit" at bounding box center [558, 630] width 20 height 9
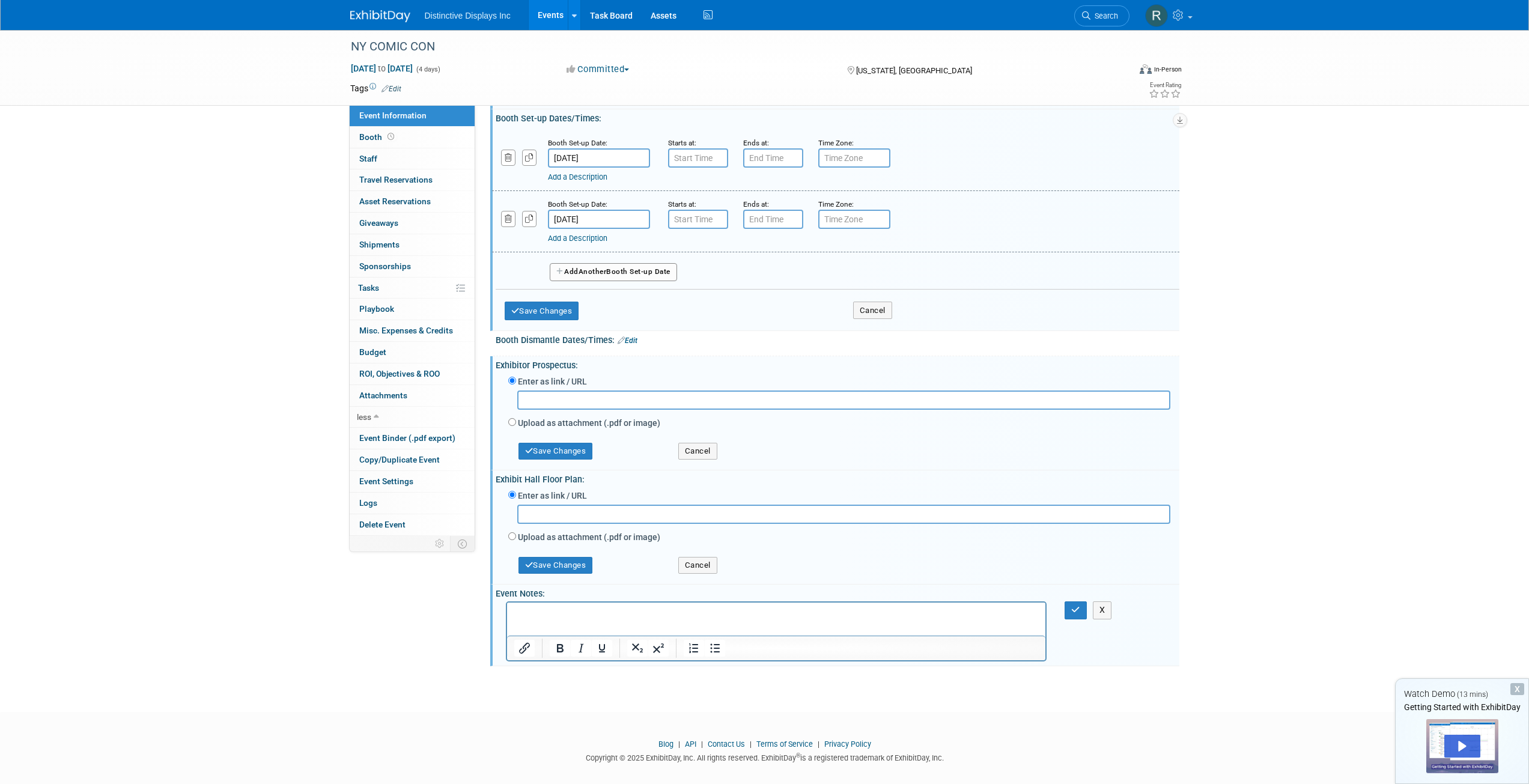
scroll to position [304, 0]
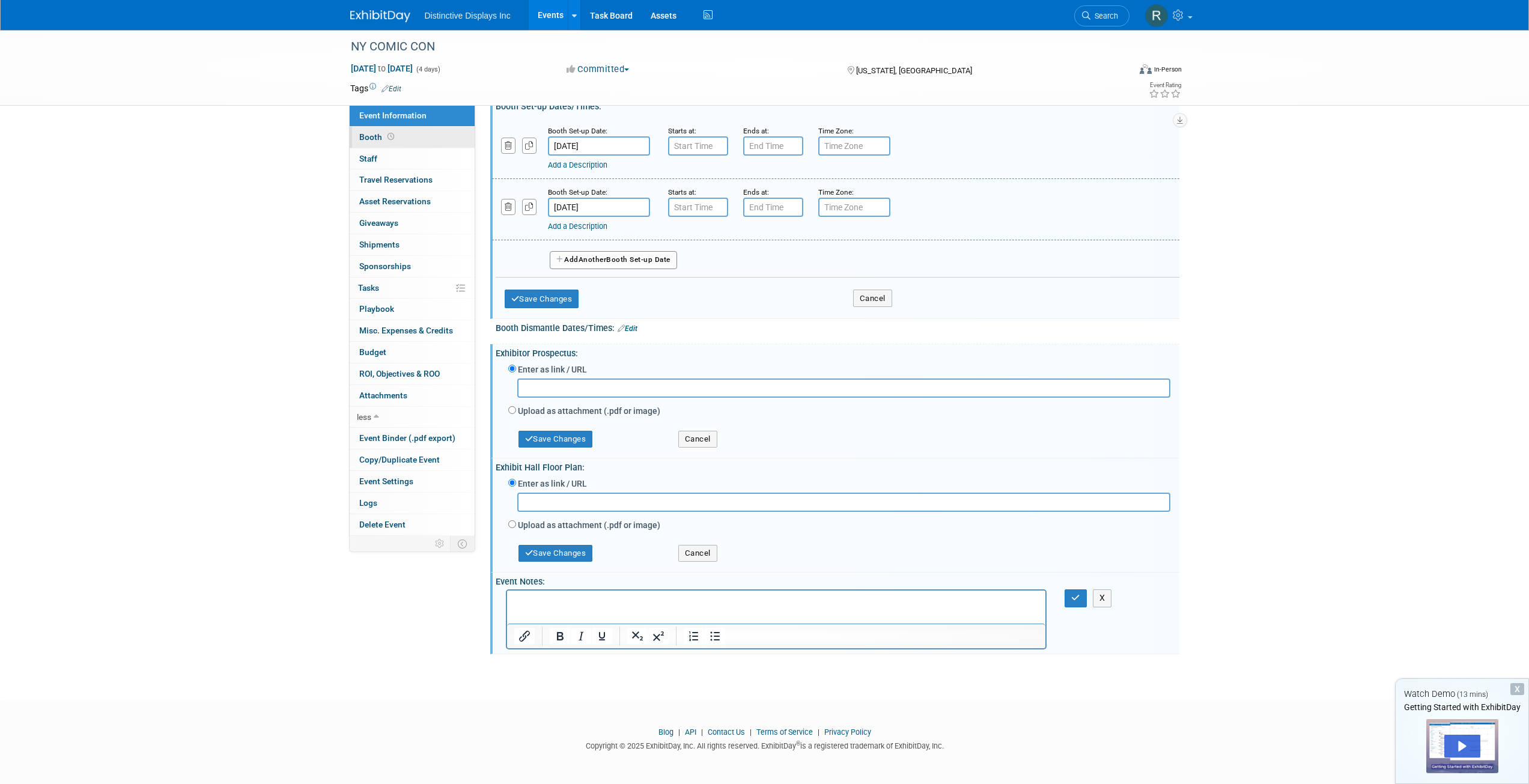
click at [373, 136] on span "Booth" at bounding box center [378, 137] width 37 height 10
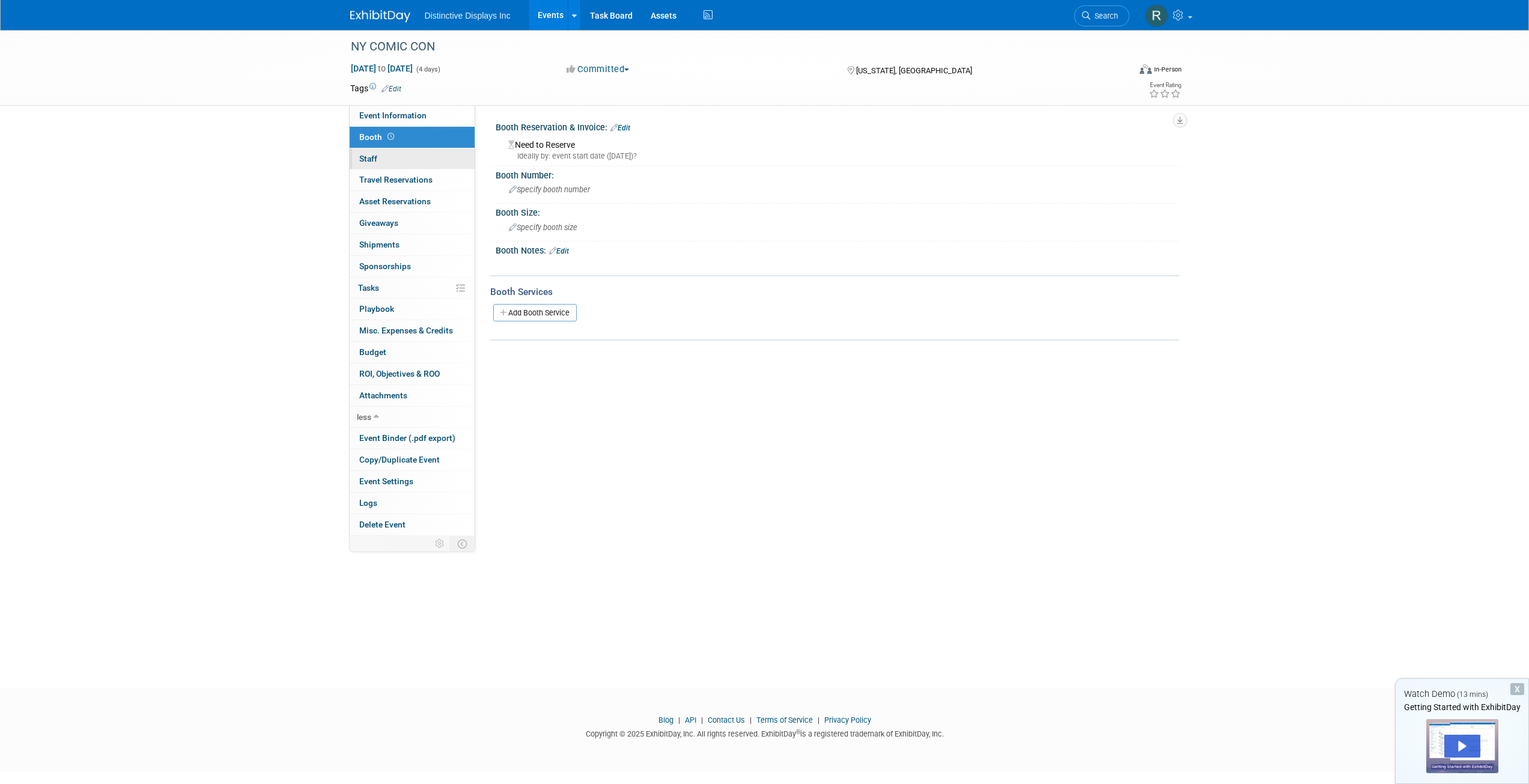
click at [382, 155] on link "0 Staff 0" at bounding box center [411, 158] width 125 height 21
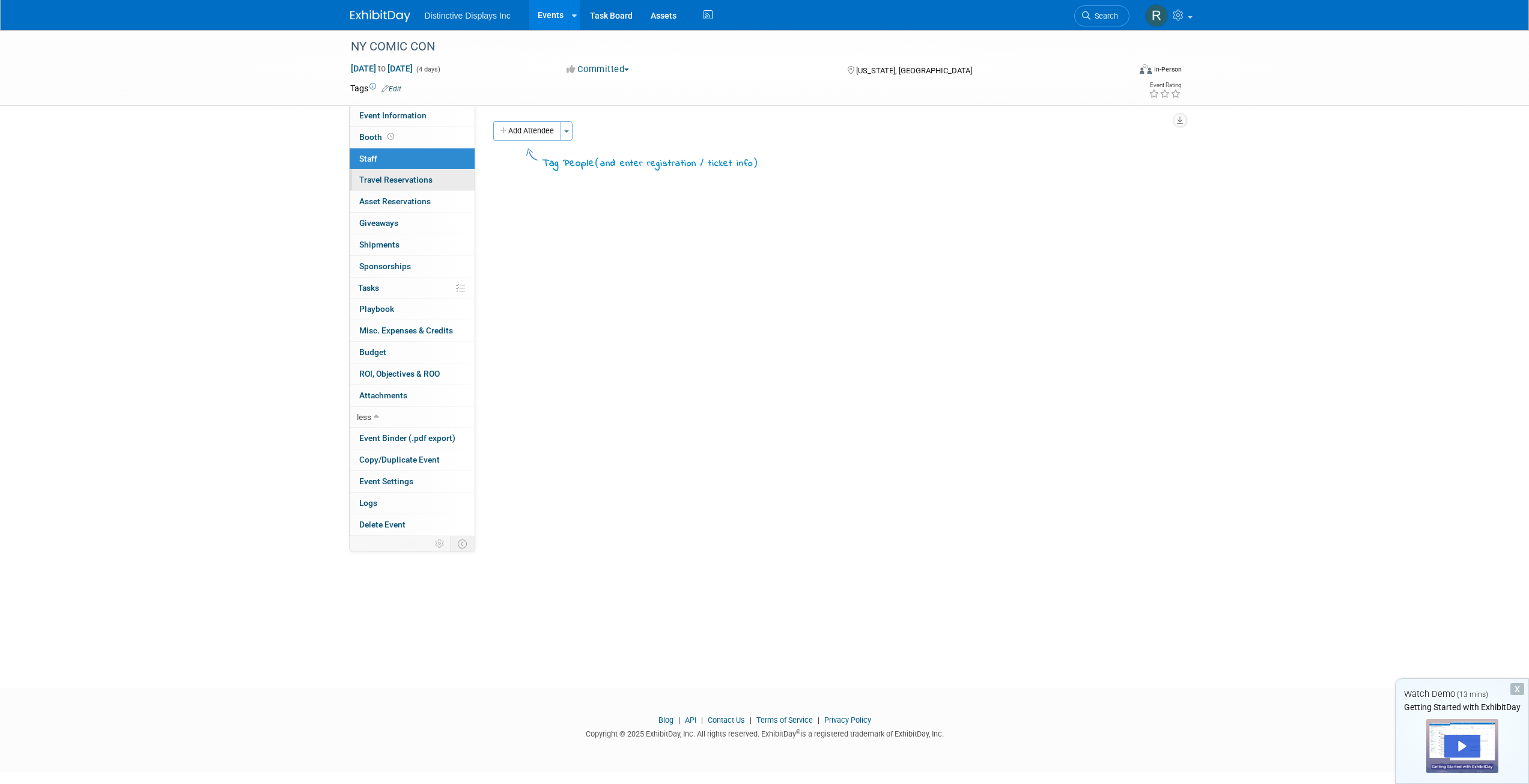
click at [391, 175] on span "Travel Reservations 0" at bounding box center [396, 180] width 74 height 10
click at [515, 131] on link "Add Travel Reservation" at bounding box center [543, 131] width 100 height 20
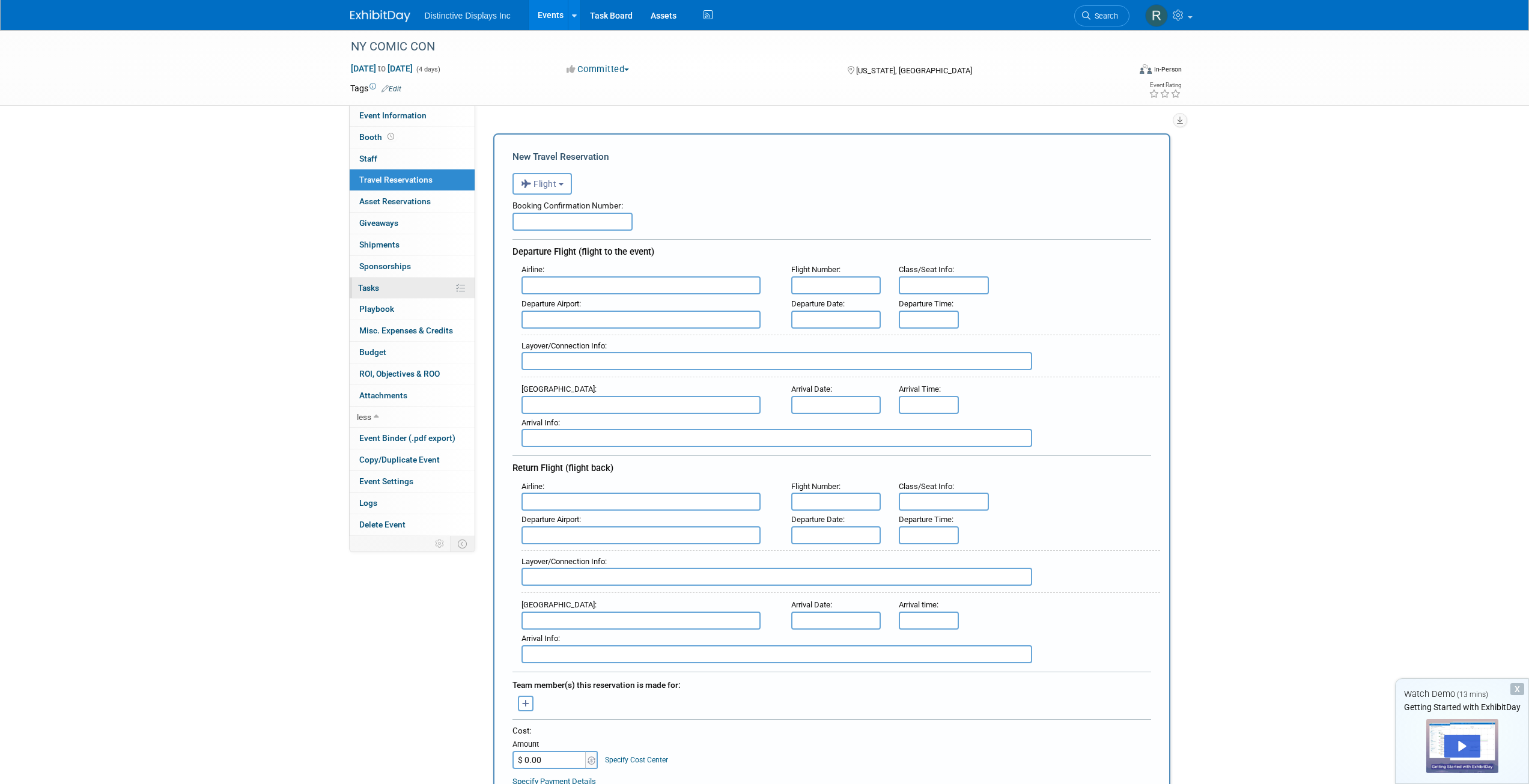
click at [390, 288] on link "0% Tasks 0%" at bounding box center [411, 287] width 125 height 21
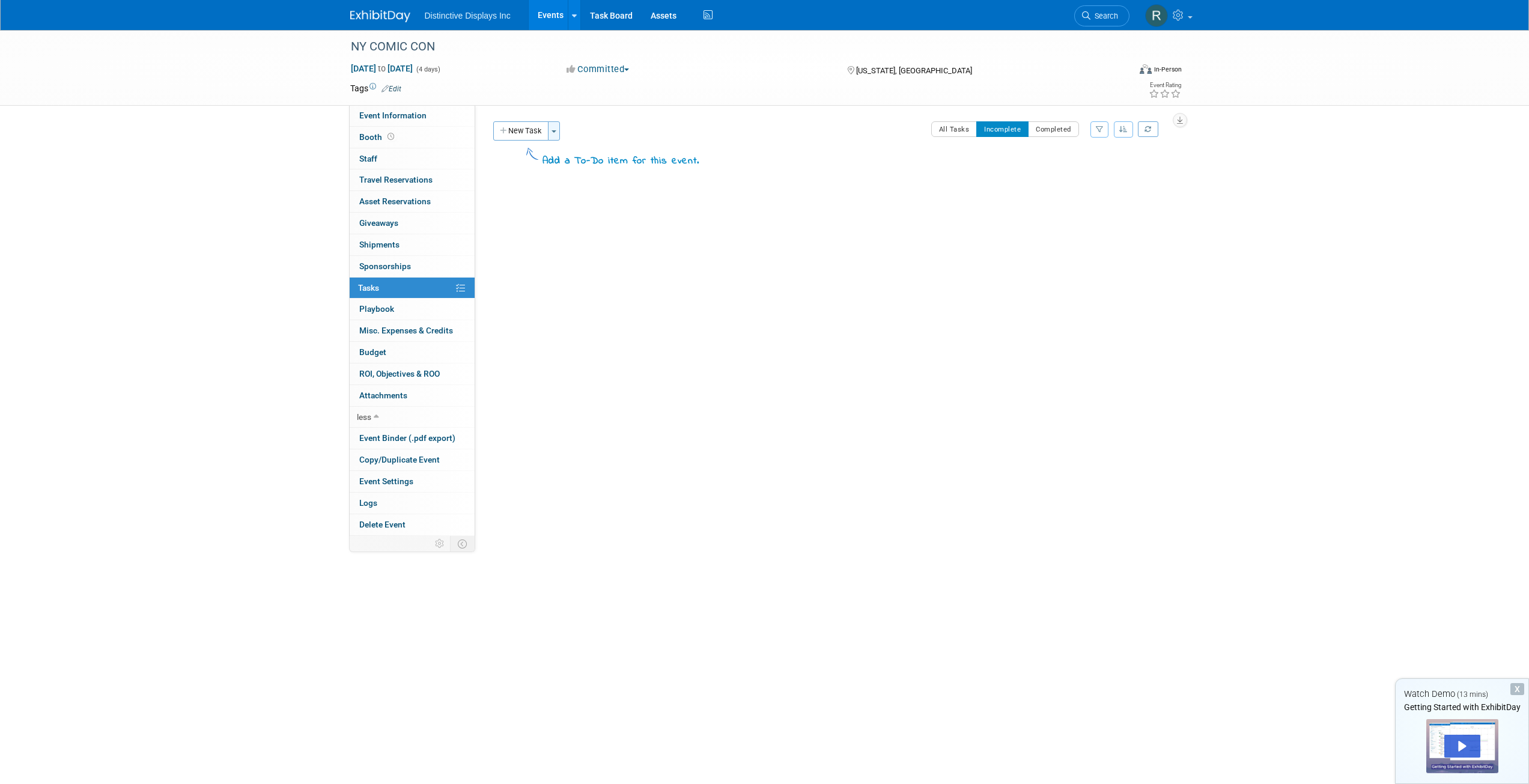
click at [553, 137] on button "Toggle Dropdown" at bounding box center [554, 131] width 12 height 20
click at [629, 218] on link "Configure Sections" at bounding box center [626, 219] width 152 height 21
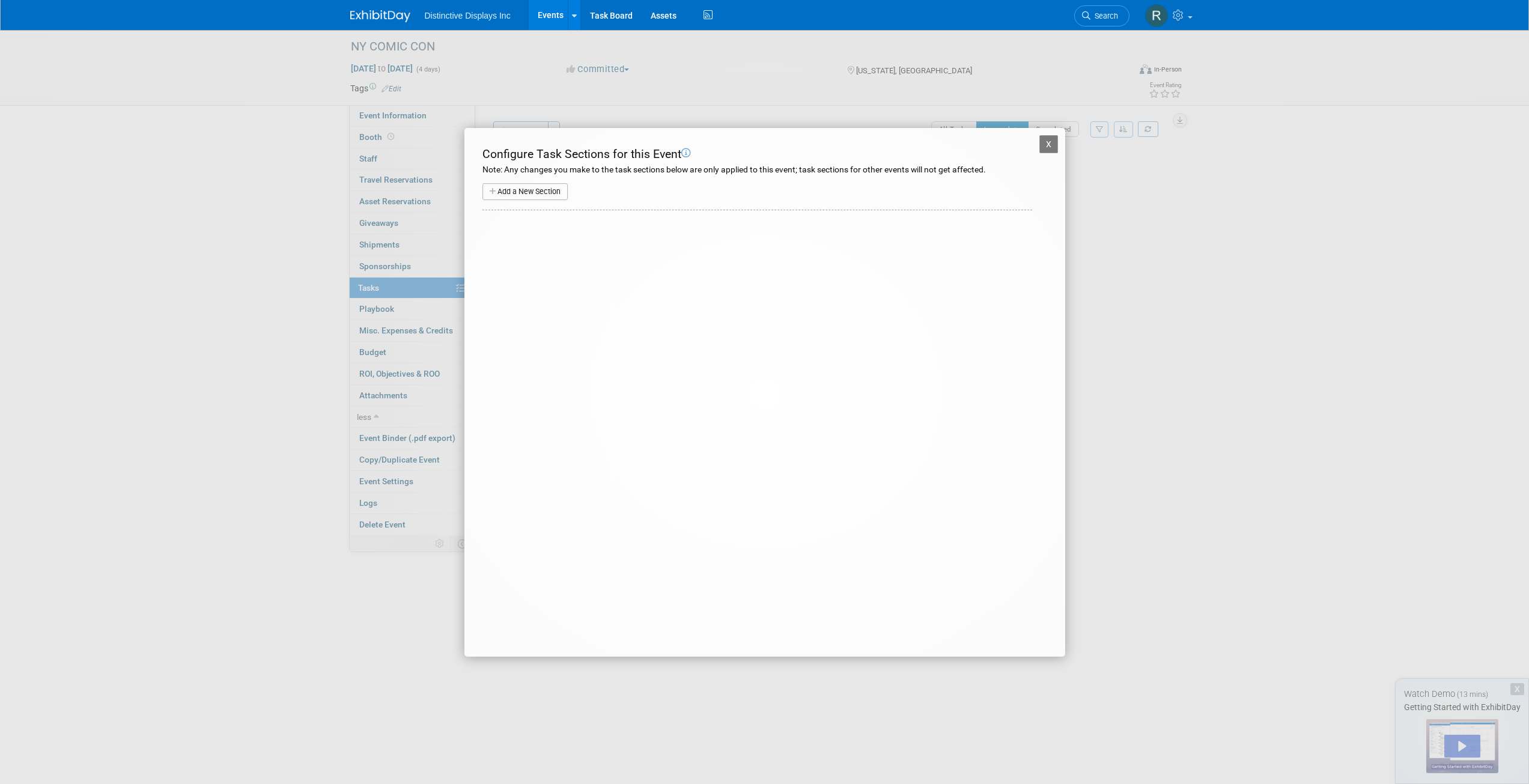
click at [508, 197] on button "Add a New Section" at bounding box center [524, 191] width 86 height 17
click at [1051, 149] on button "X" at bounding box center [1050, 144] width 20 height 18
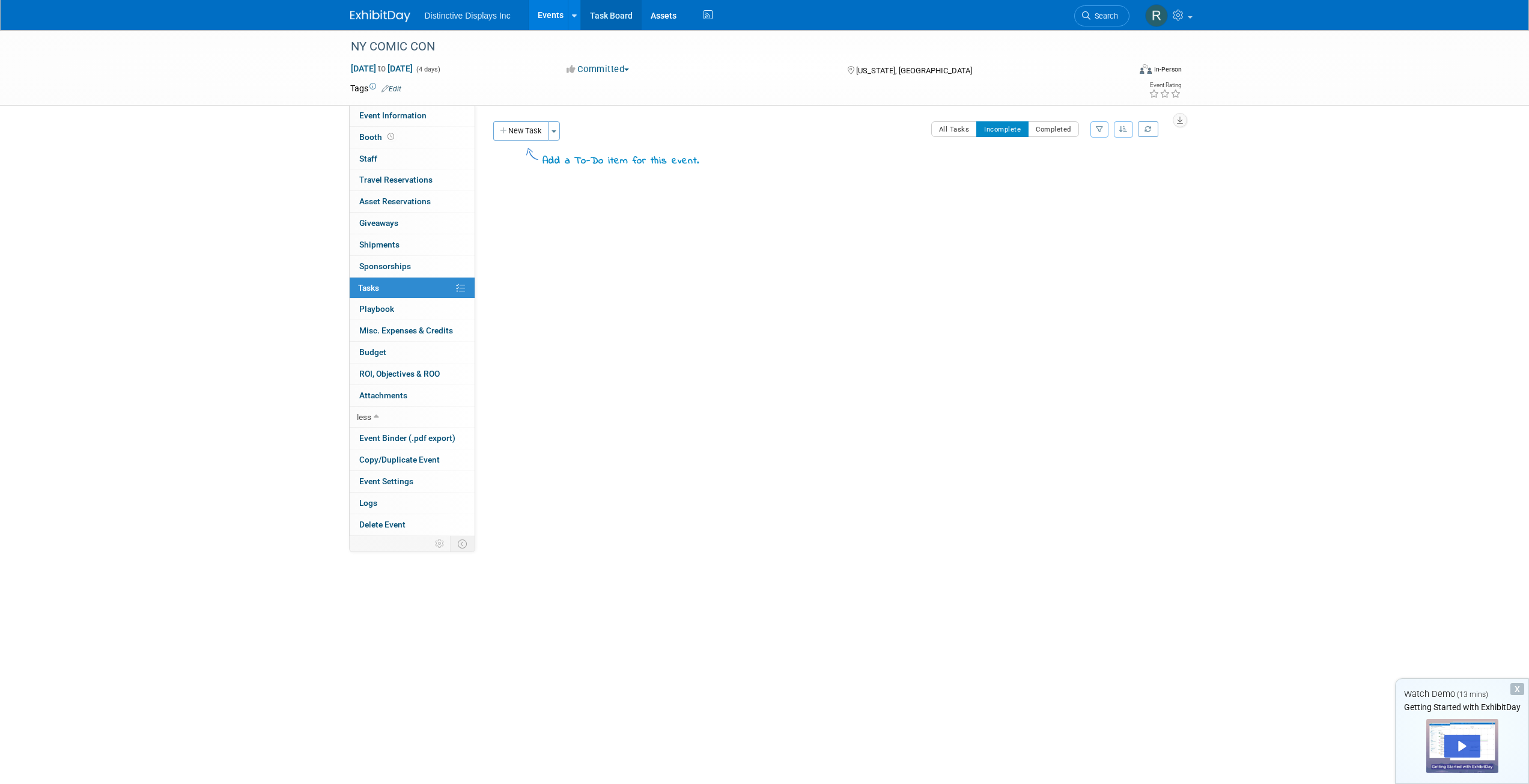
click at [621, 18] on link "Task Board" at bounding box center [612, 15] width 61 height 30
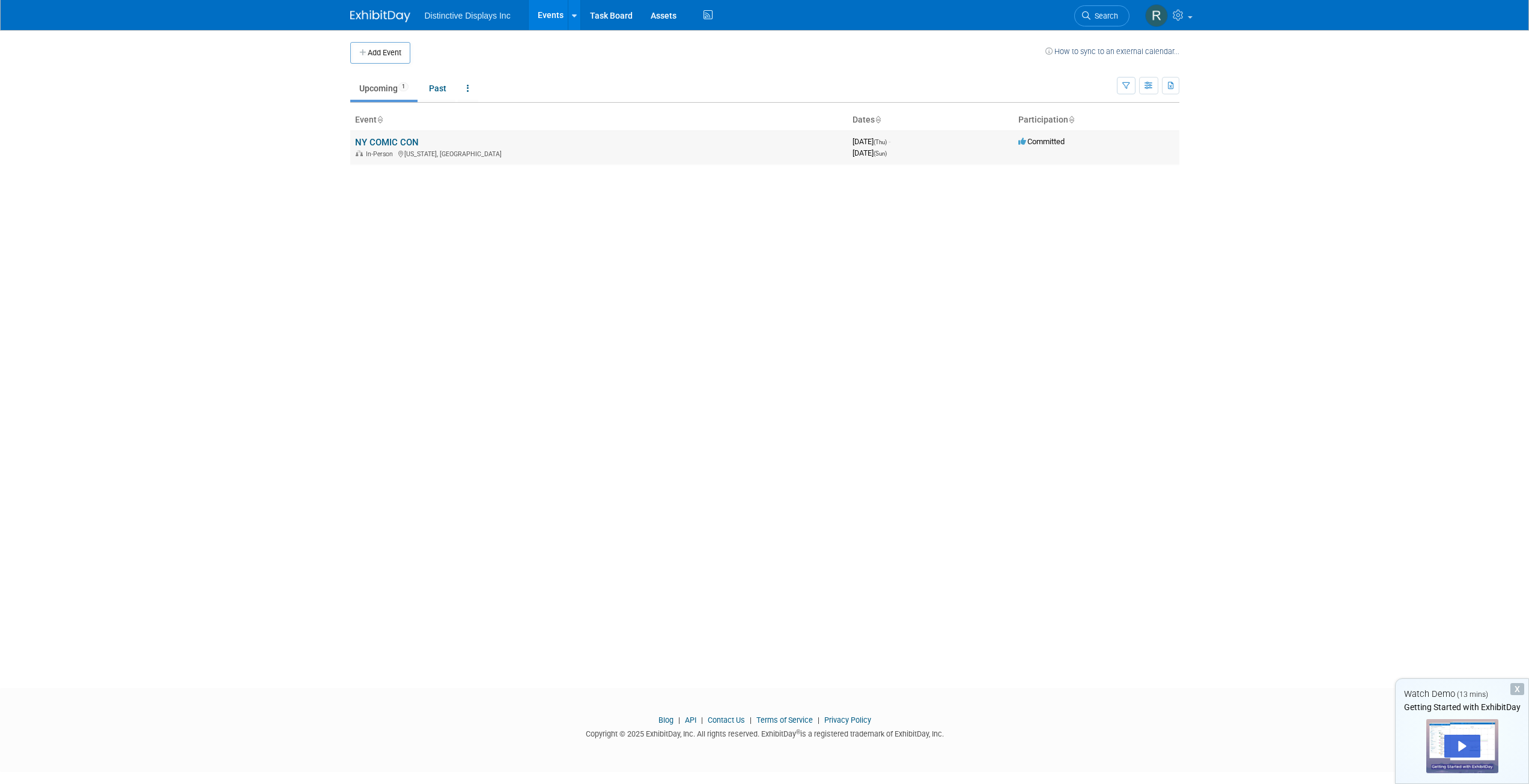
click at [400, 142] on link "NY COMIC CON" at bounding box center [387, 142] width 64 height 11
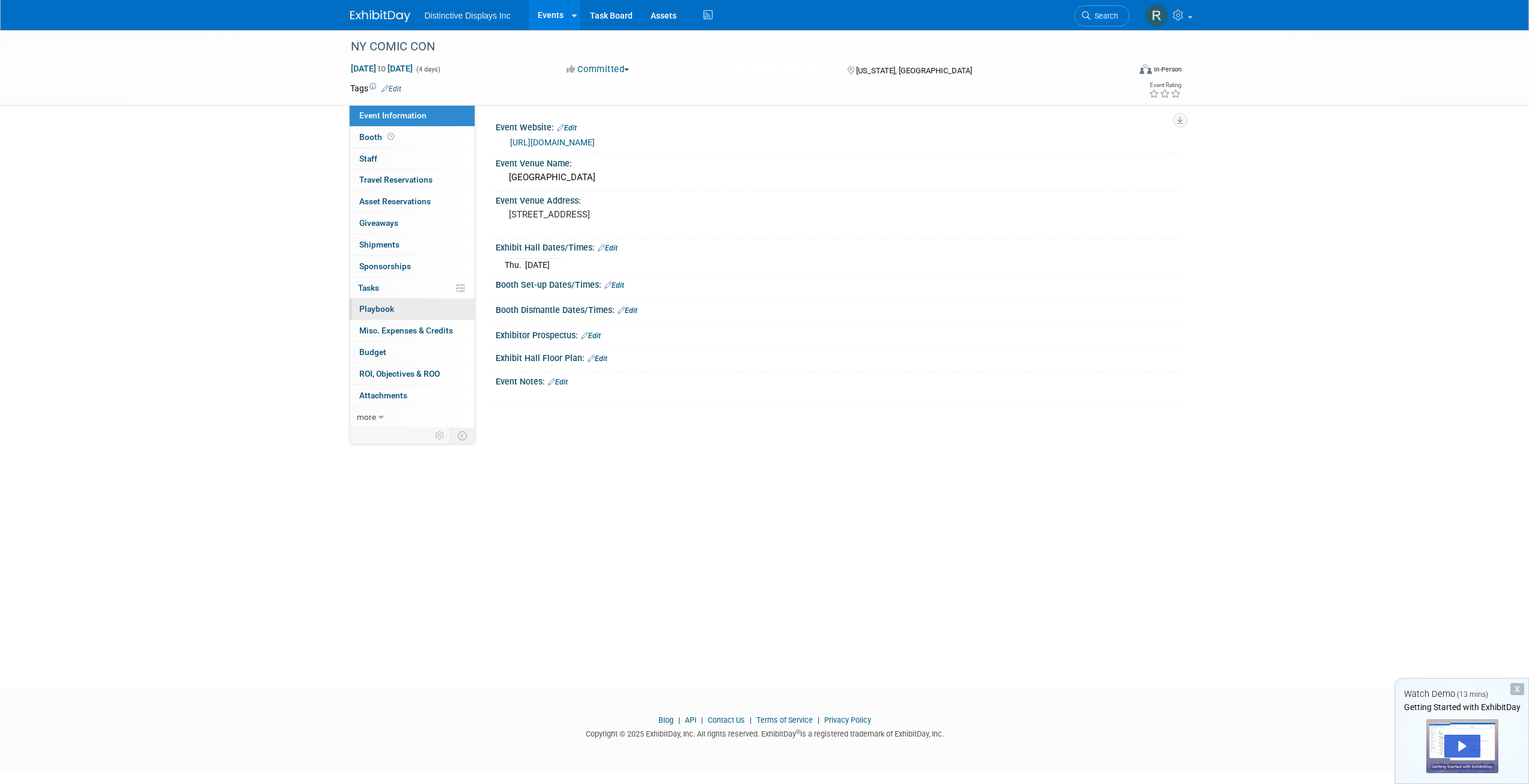
click at [383, 308] on span "Playbook 0" at bounding box center [376, 309] width 34 height 10
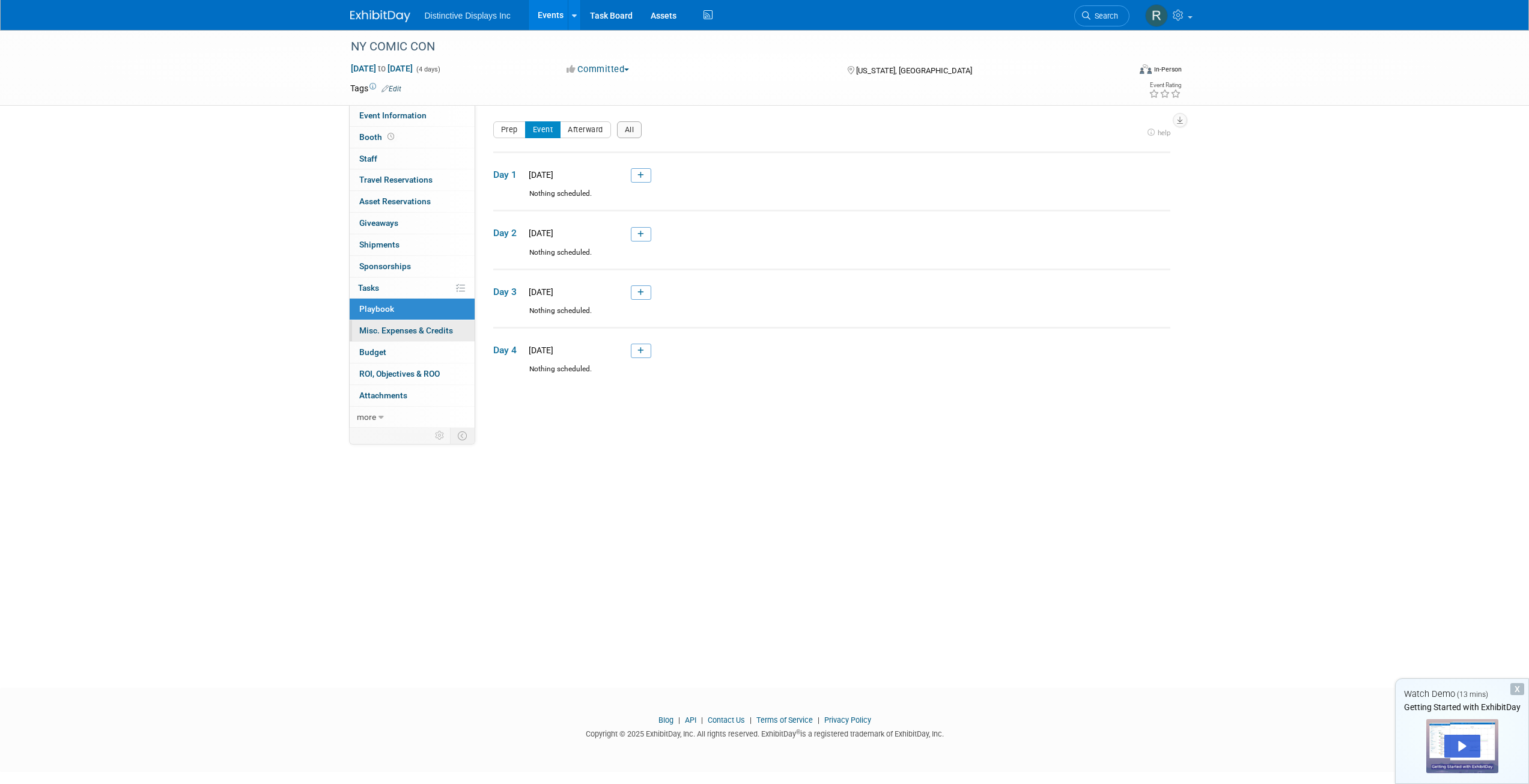
click at [415, 334] on span "Misc. Expenses & Credits 0" at bounding box center [405, 331] width 93 height 10
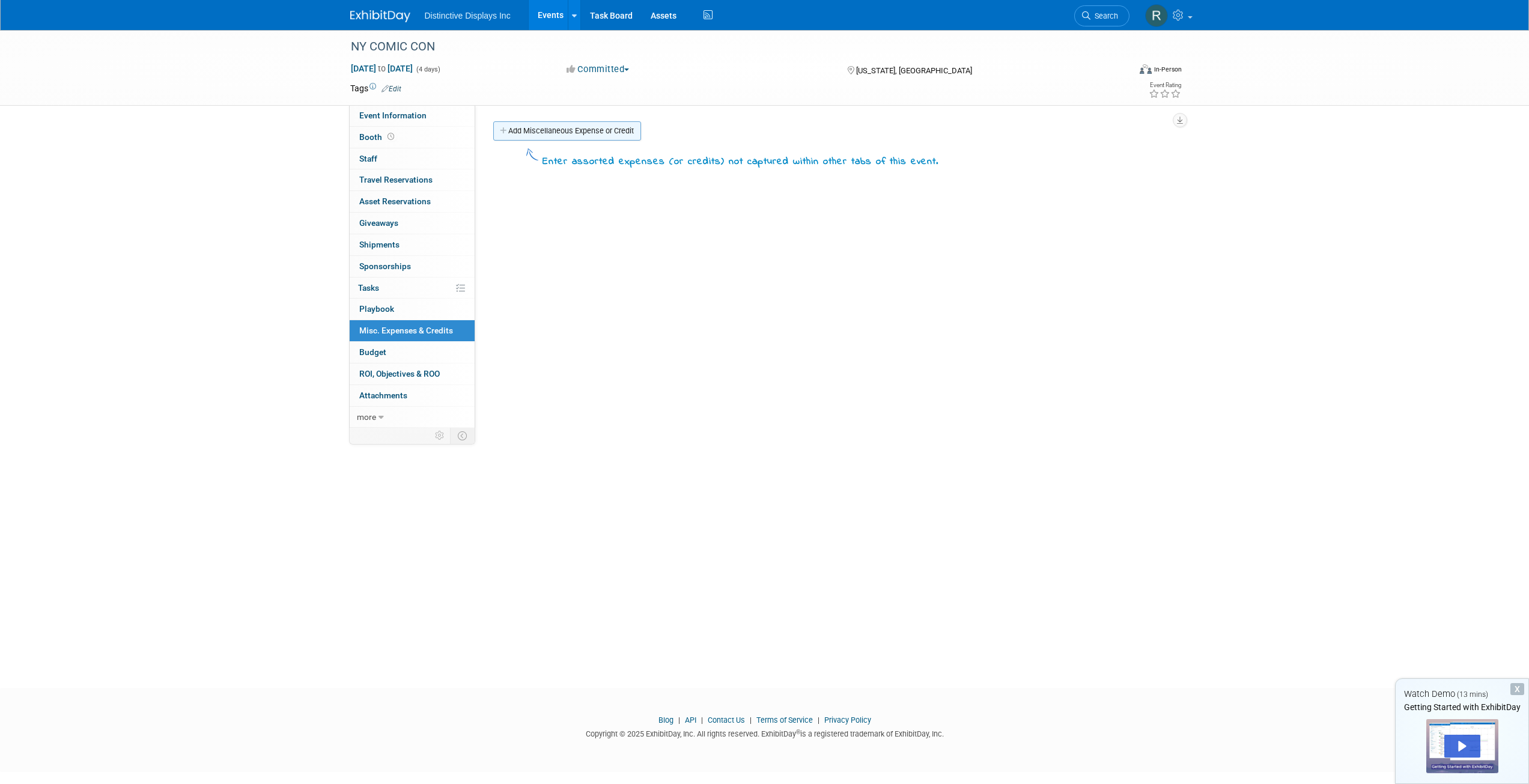
click at [586, 129] on link "Add Miscellaneous Expense or Credit" at bounding box center [567, 131] width 148 height 20
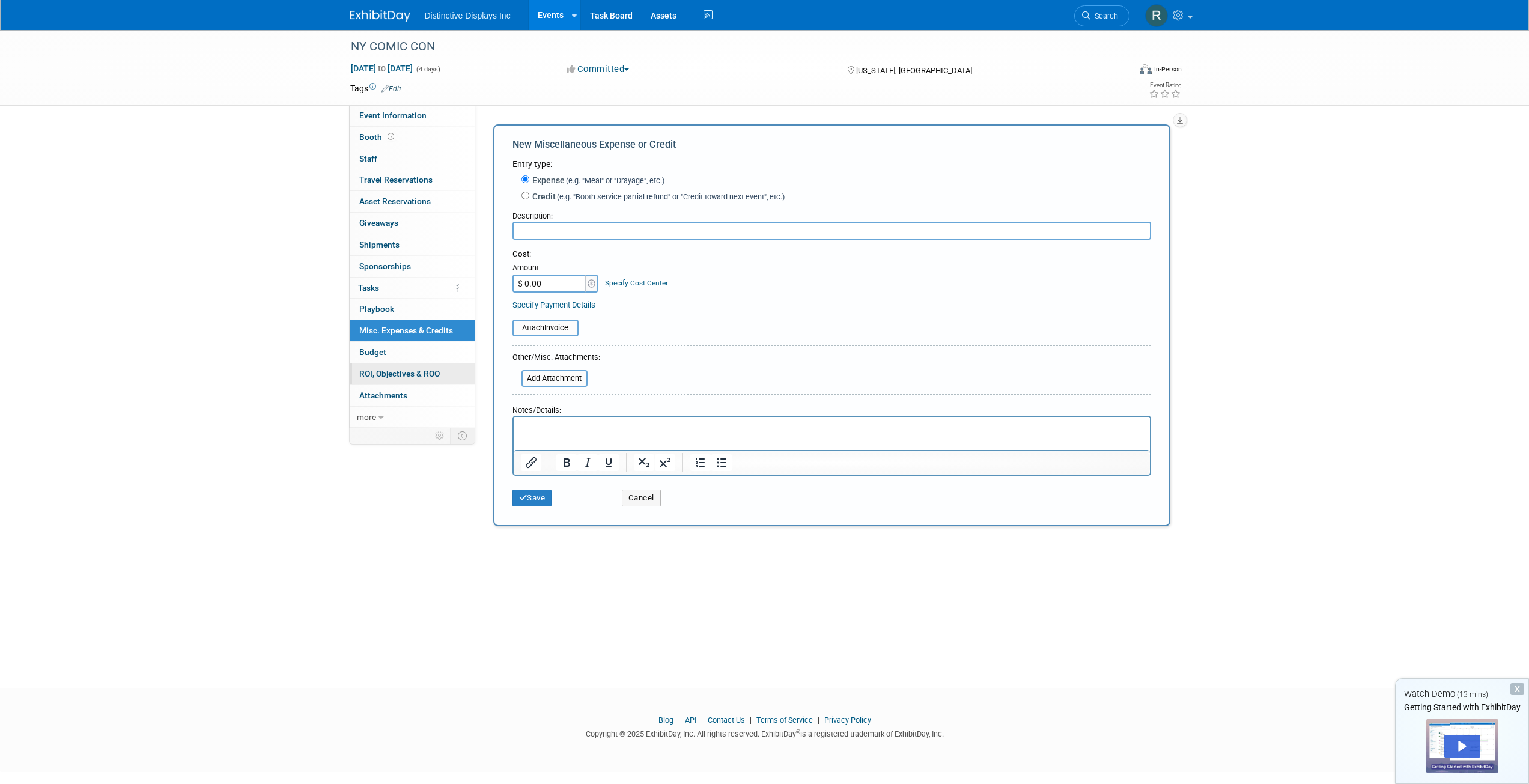
click at [411, 375] on span "ROI, Objectives & ROO 0" at bounding box center [399, 374] width 81 height 10
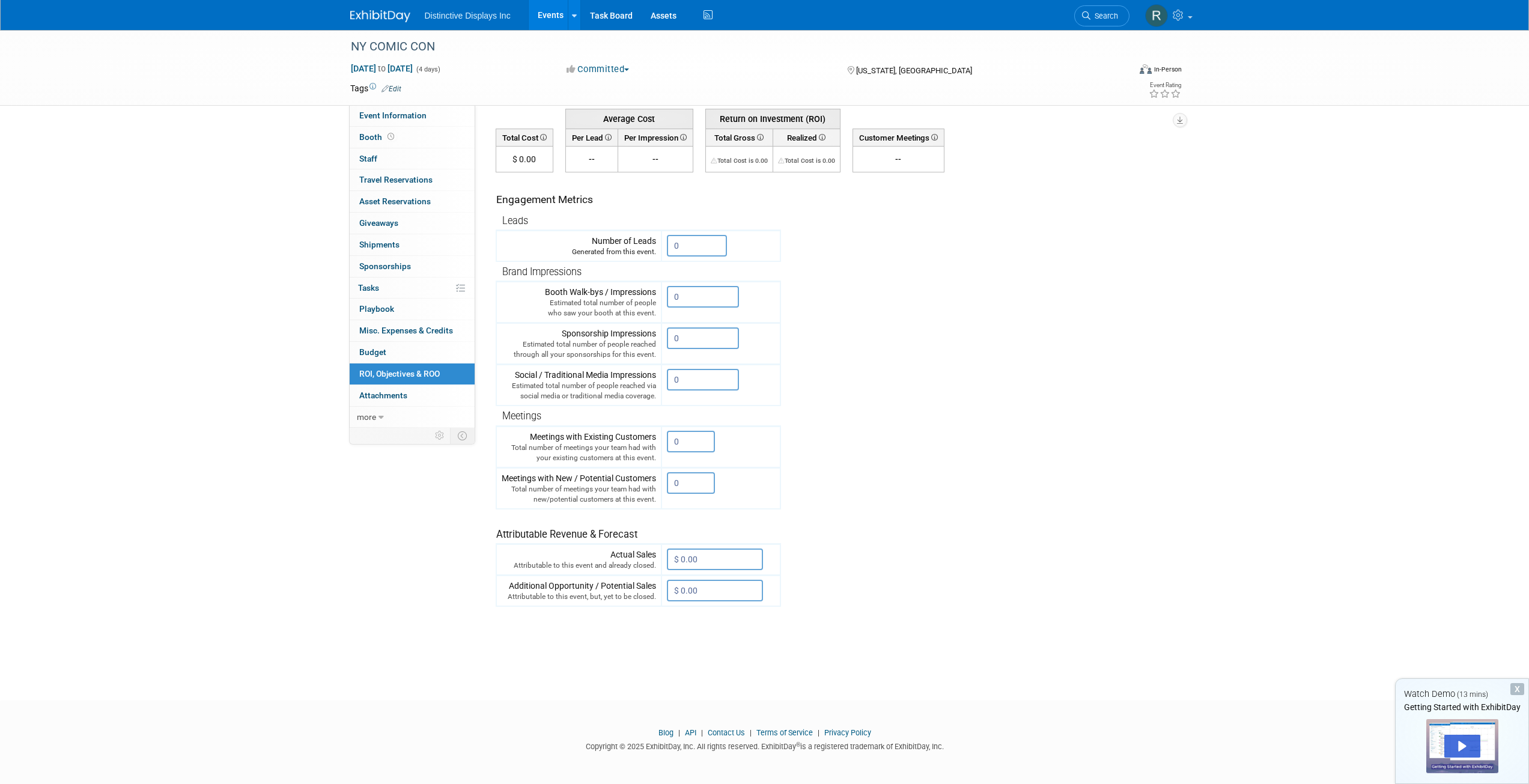
scroll to position [99, 0]
click at [389, 414] on link "more" at bounding box center [411, 416] width 125 height 21
click at [394, 488] on link "Event Settings" at bounding box center [411, 481] width 125 height 21
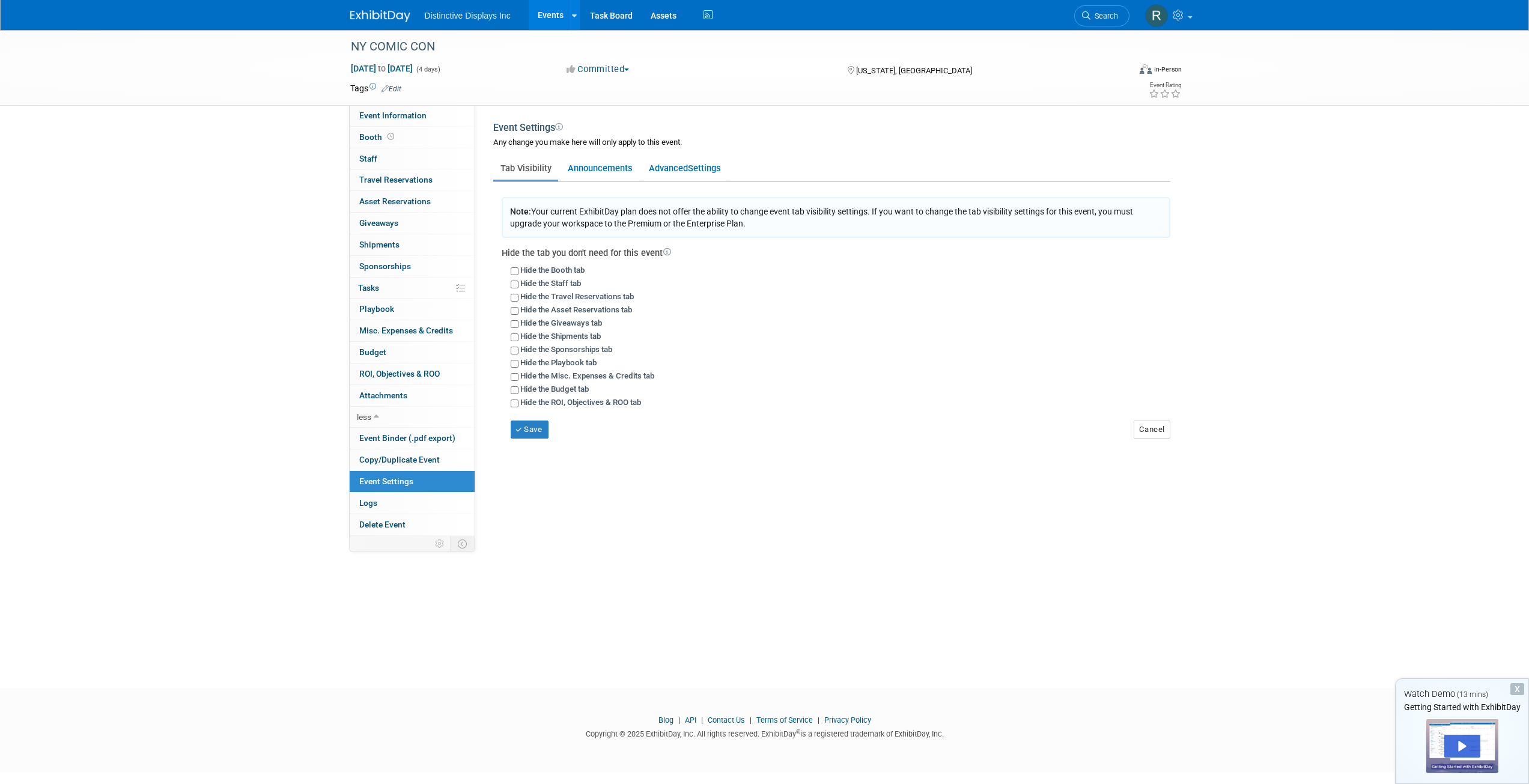
click at [396, 86] on link "Edit" at bounding box center [392, 89] width 20 height 9
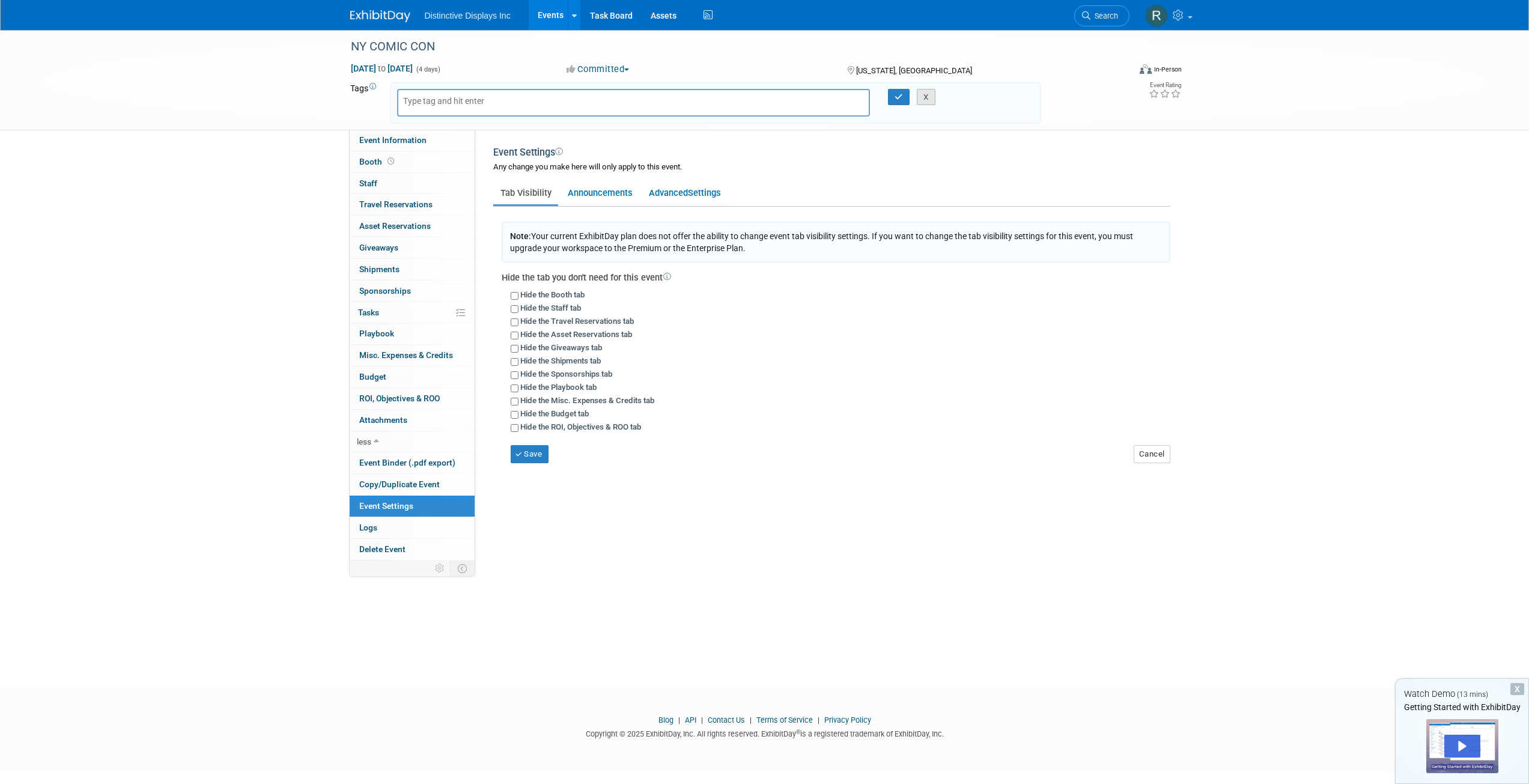
click at [931, 104] on button "X" at bounding box center [926, 96] width 19 height 17
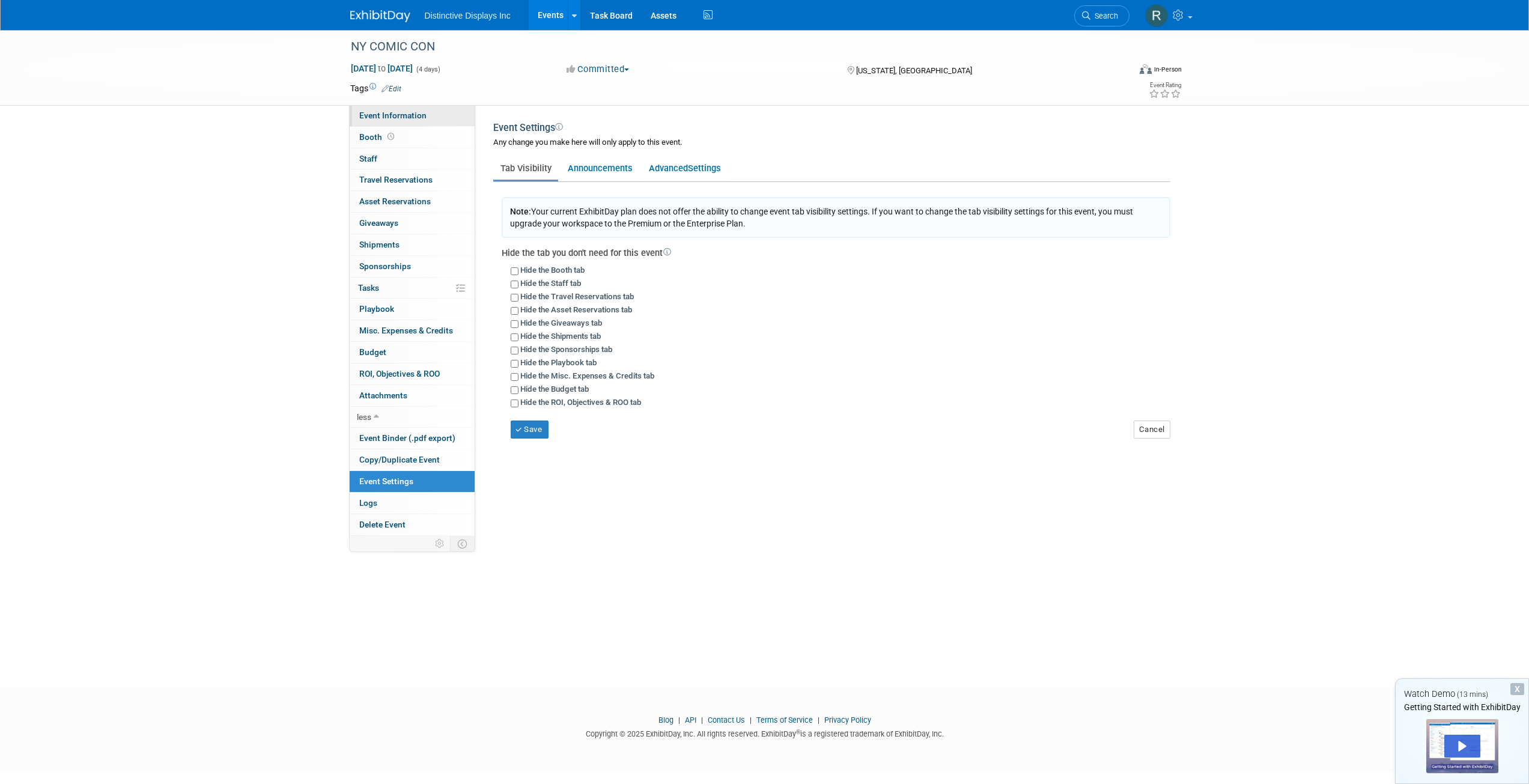
click at [374, 113] on span "Event Information" at bounding box center [393, 115] width 67 height 10
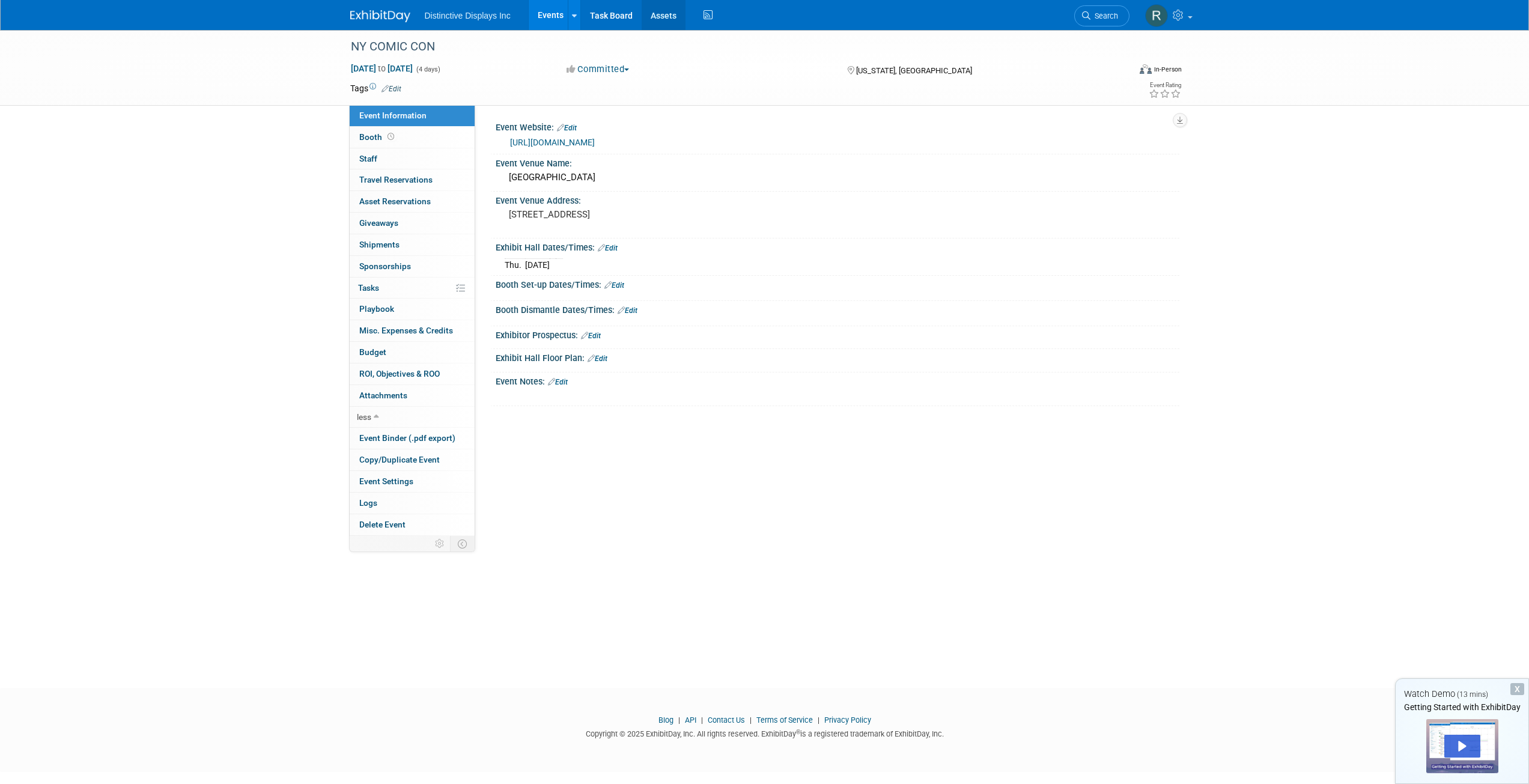
click at [652, 16] on link "Assets" at bounding box center [663, 15] width 44 height 30
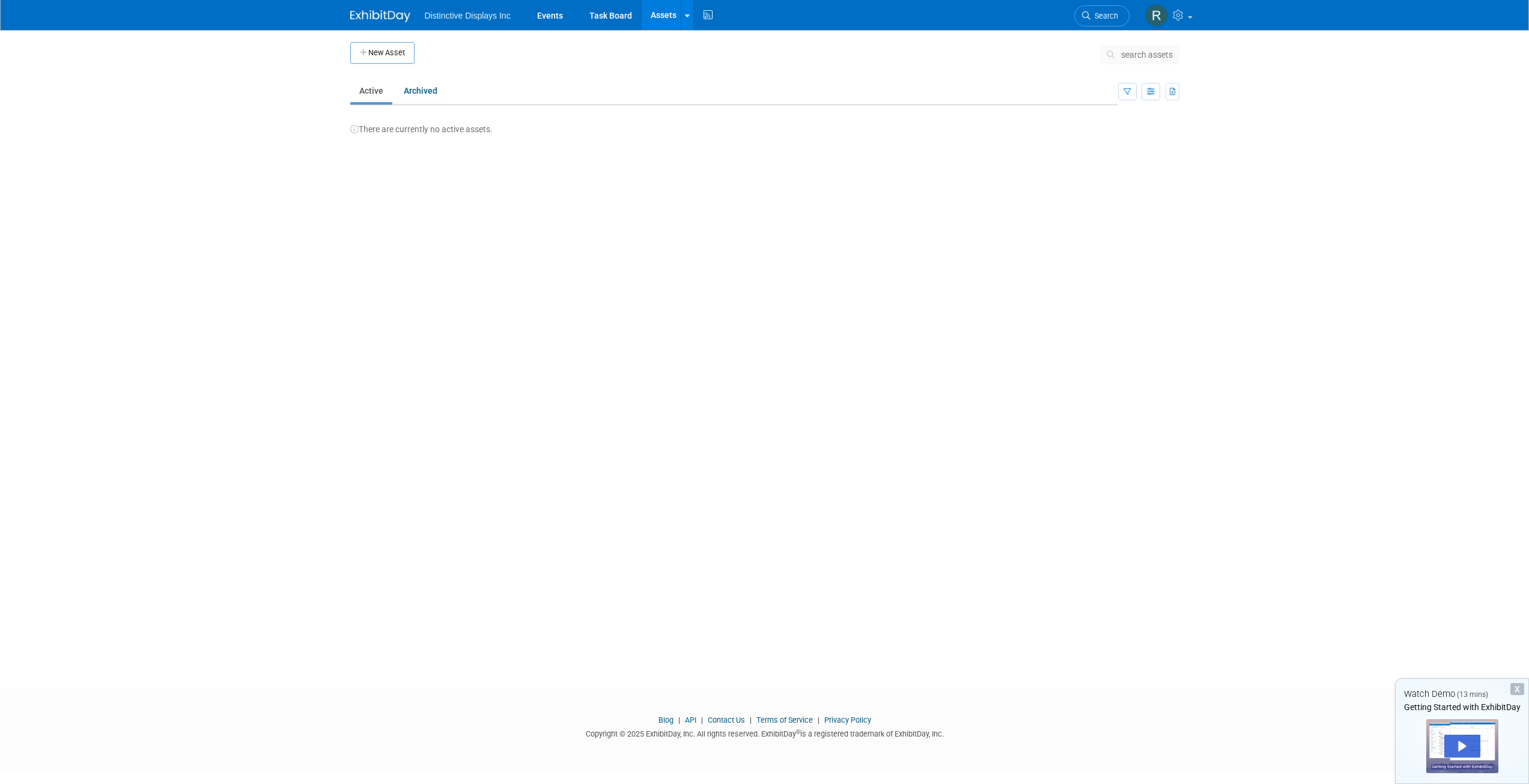
click at [385, 12] on img at bounding box center [380, 16] width 60 height 12
click at [474, 145] on td "NY COMIC CON In-Person [US_STATE], [GEOGRAPHIC_DATA]" at bounding box center [599, 148] width 498 height 34
click at [408, 145] on link "NY COMIC CON" at bounding box center [387, 142] width 64 height 11
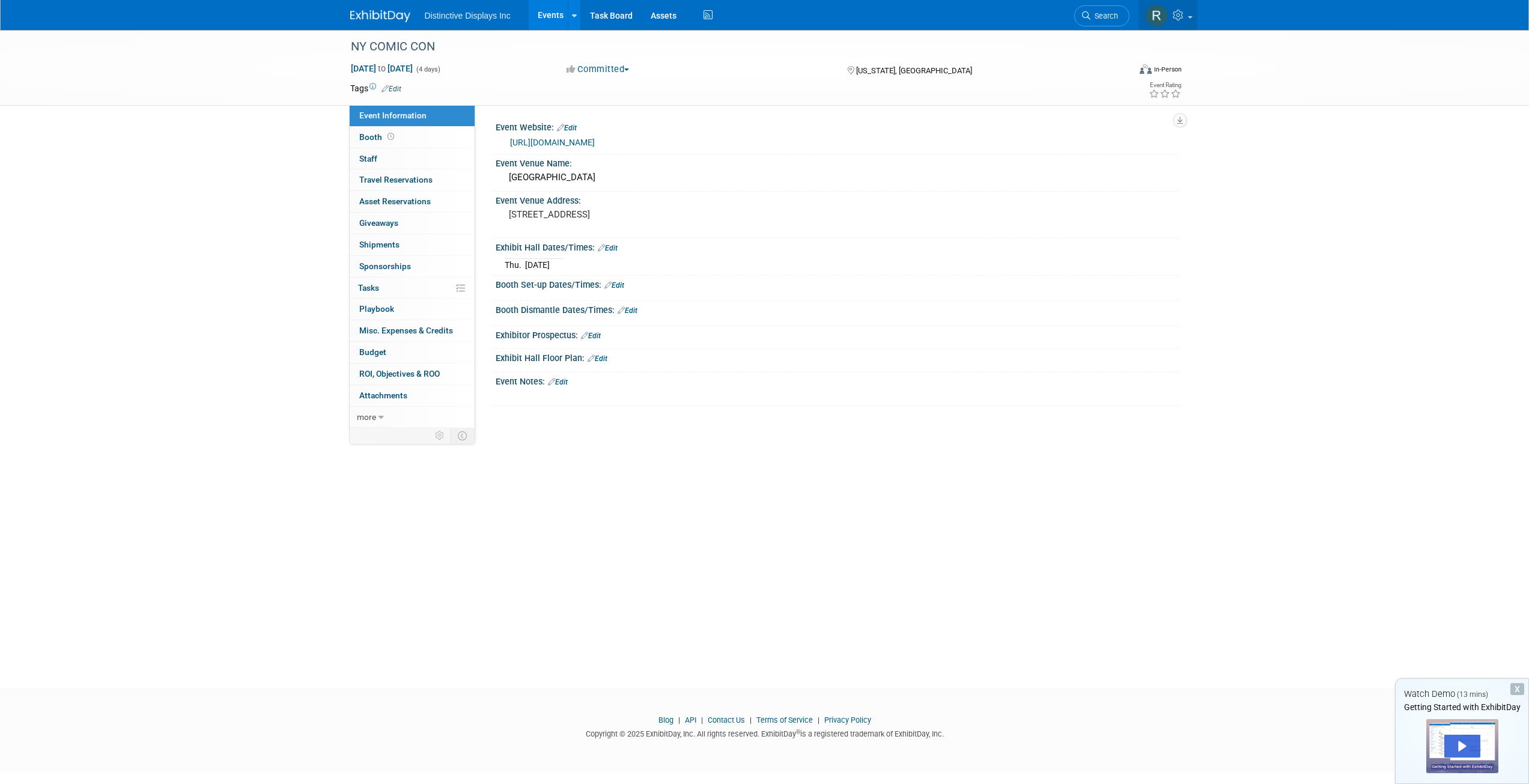
click at [1188, 15] on link at bounding box center [1168, 15] width 59 height 30
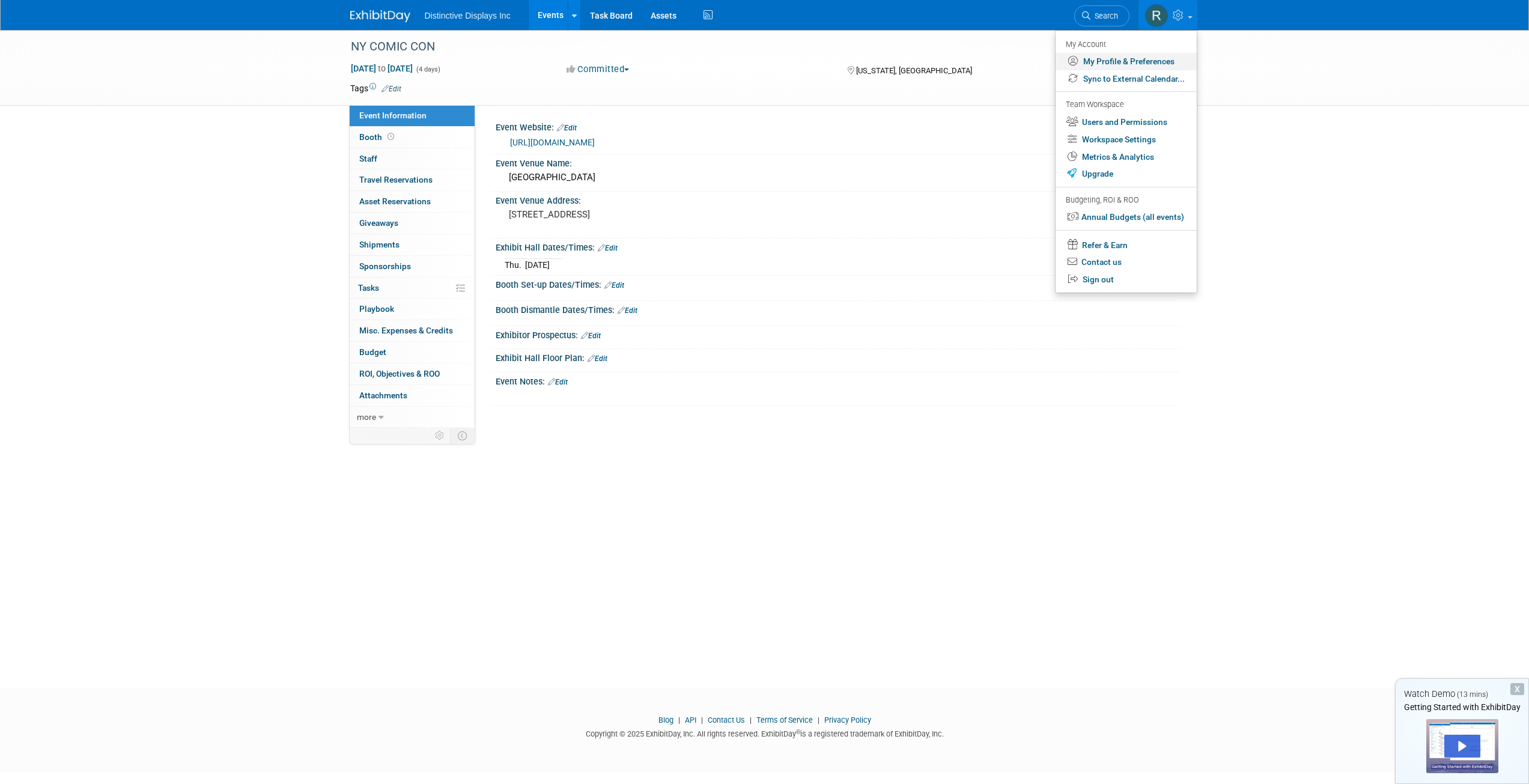
click at [1160, 57] on link "My Profile & Preferences" at bounding box center [1127, 62] width 142 height 18
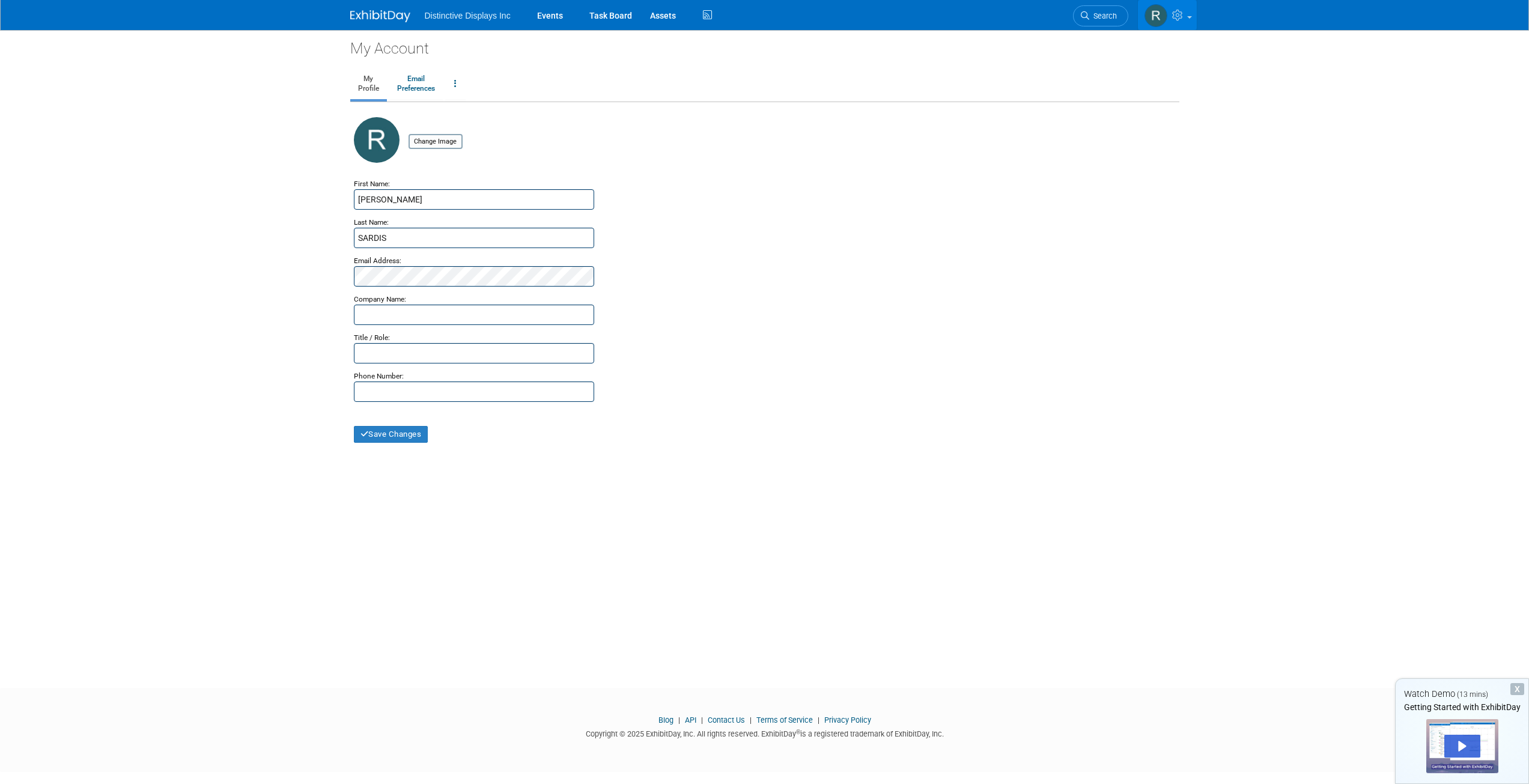
click at [1184, 21] on icon at bounding box center [1180, 15] width 14 height 11
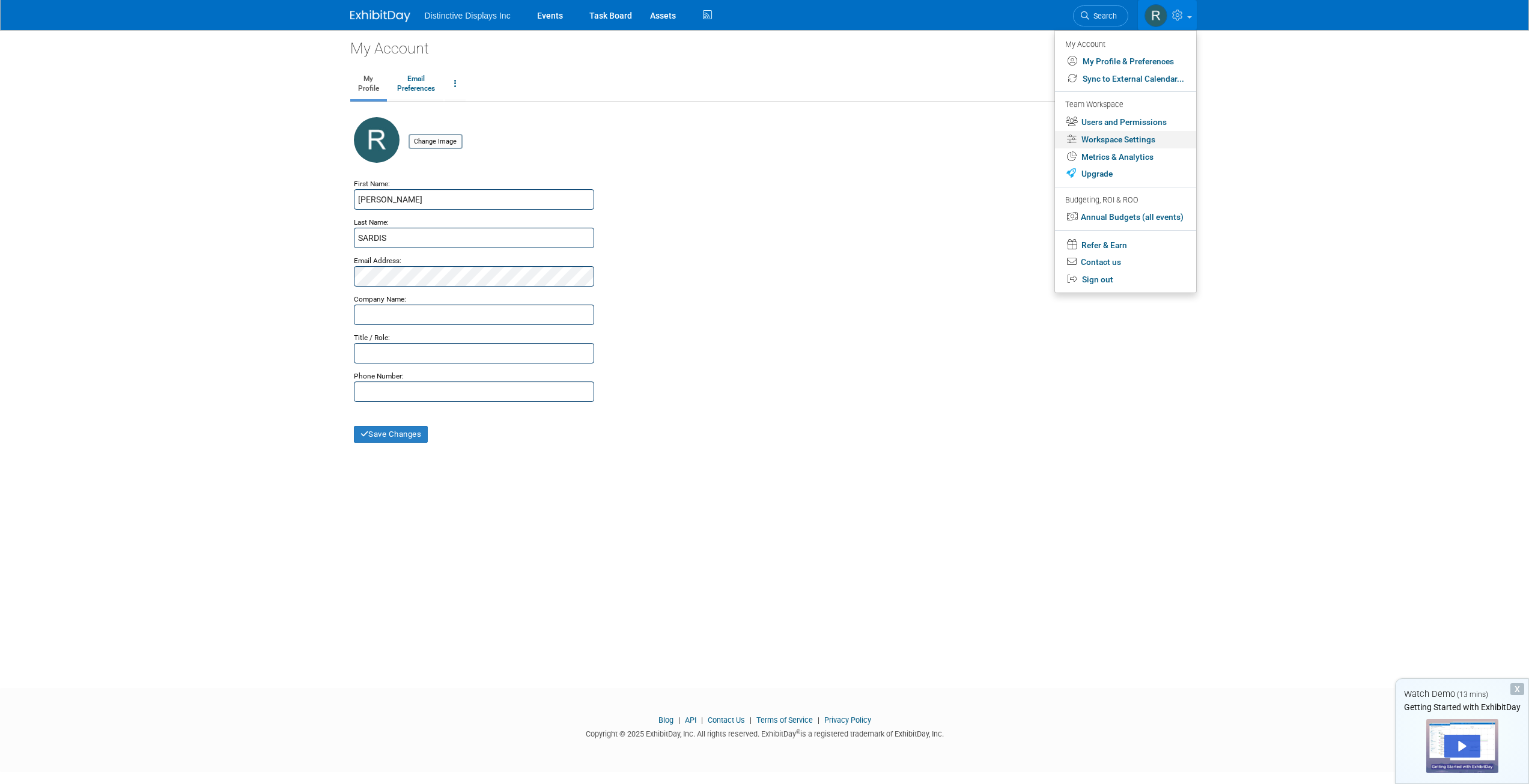
click at [1148, 136] on link "Workspace Settings" at bounding box center [1126, 140] width 142 height 18
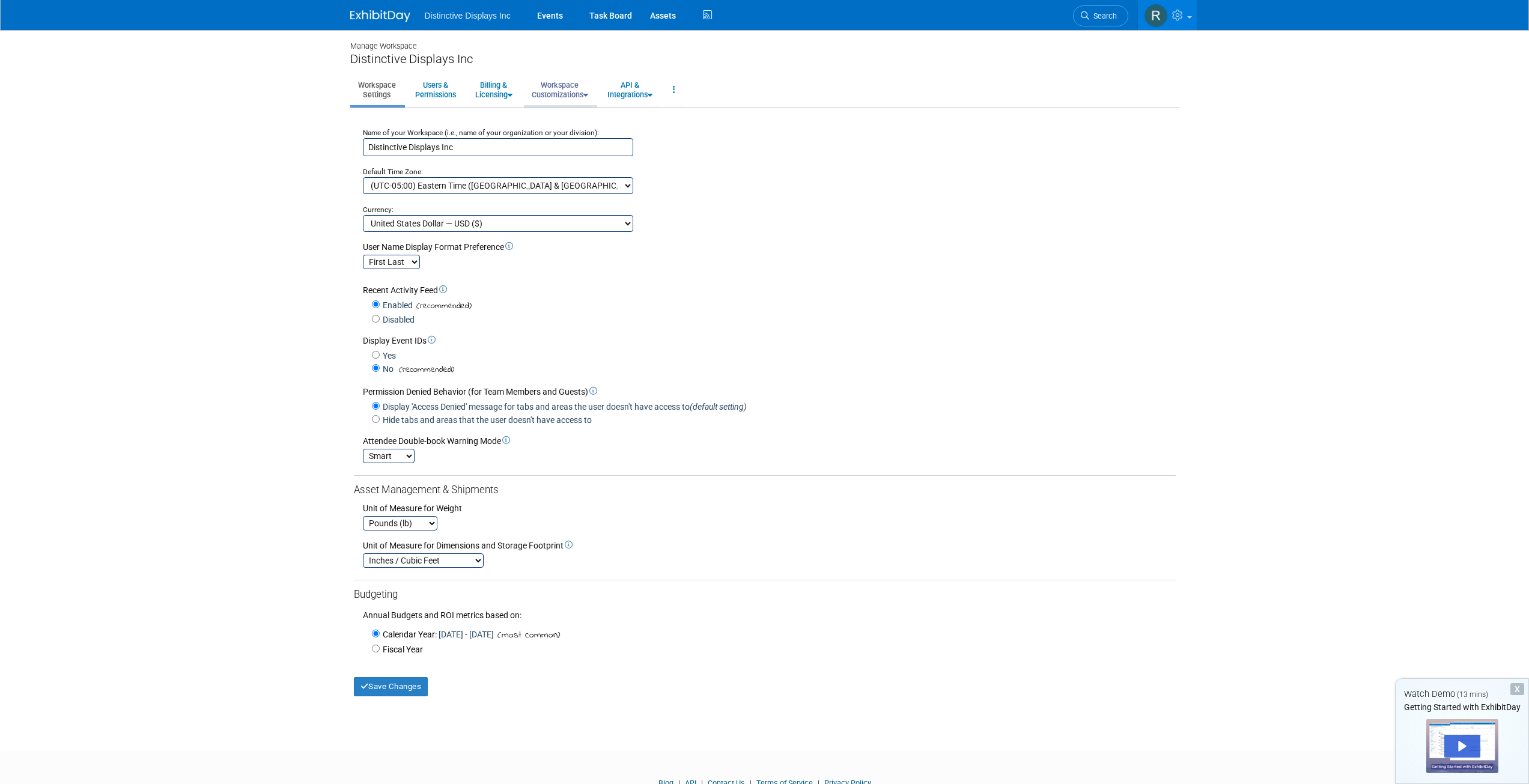
click at [558, 90] on link "Workspace Customizations" at bounding box center [560, 90] width 72 height 30
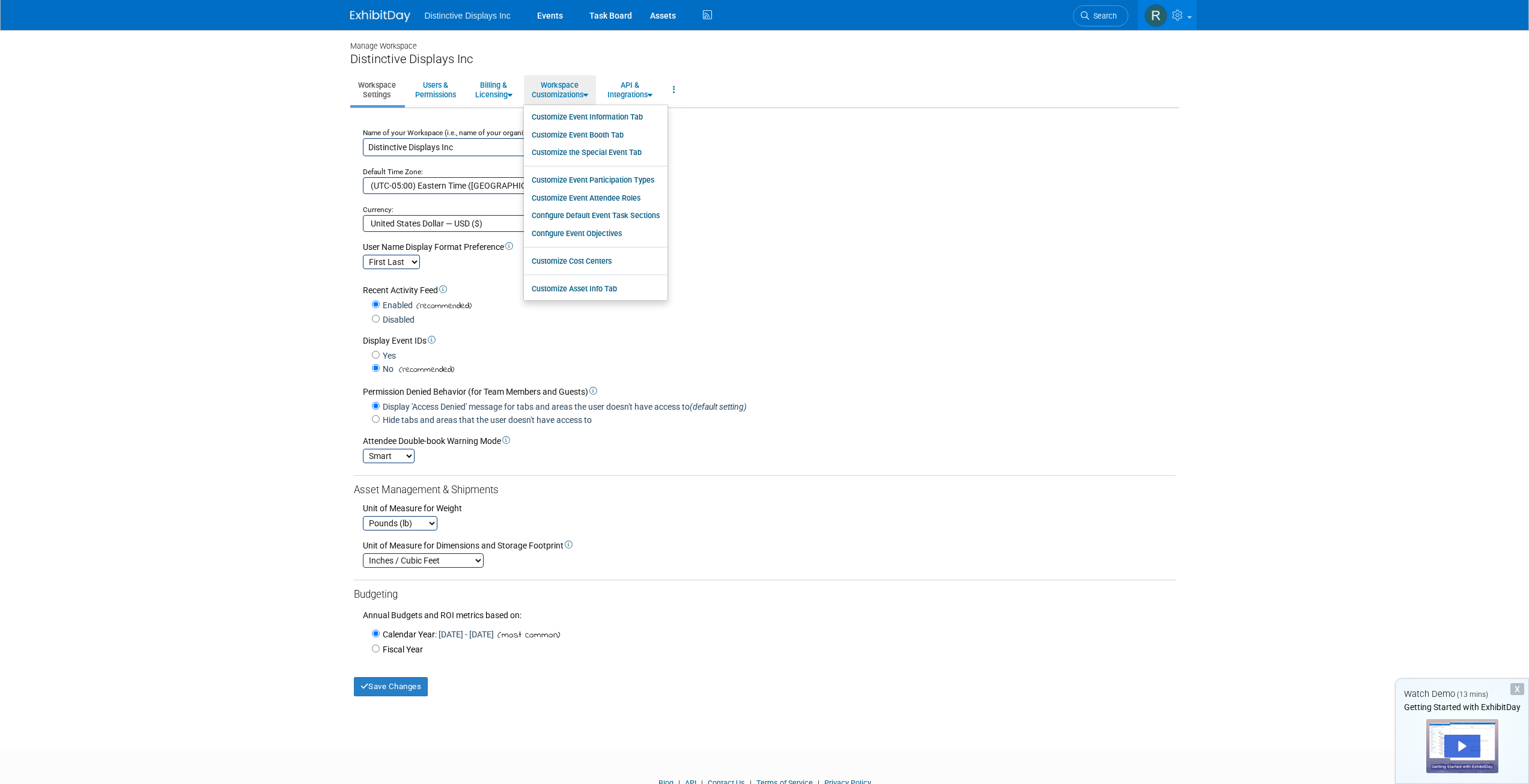
click at [834, 233] on div "User Name Display Format Preference First Last Last, First" at bounding box center [764, 251] width 822 height 37
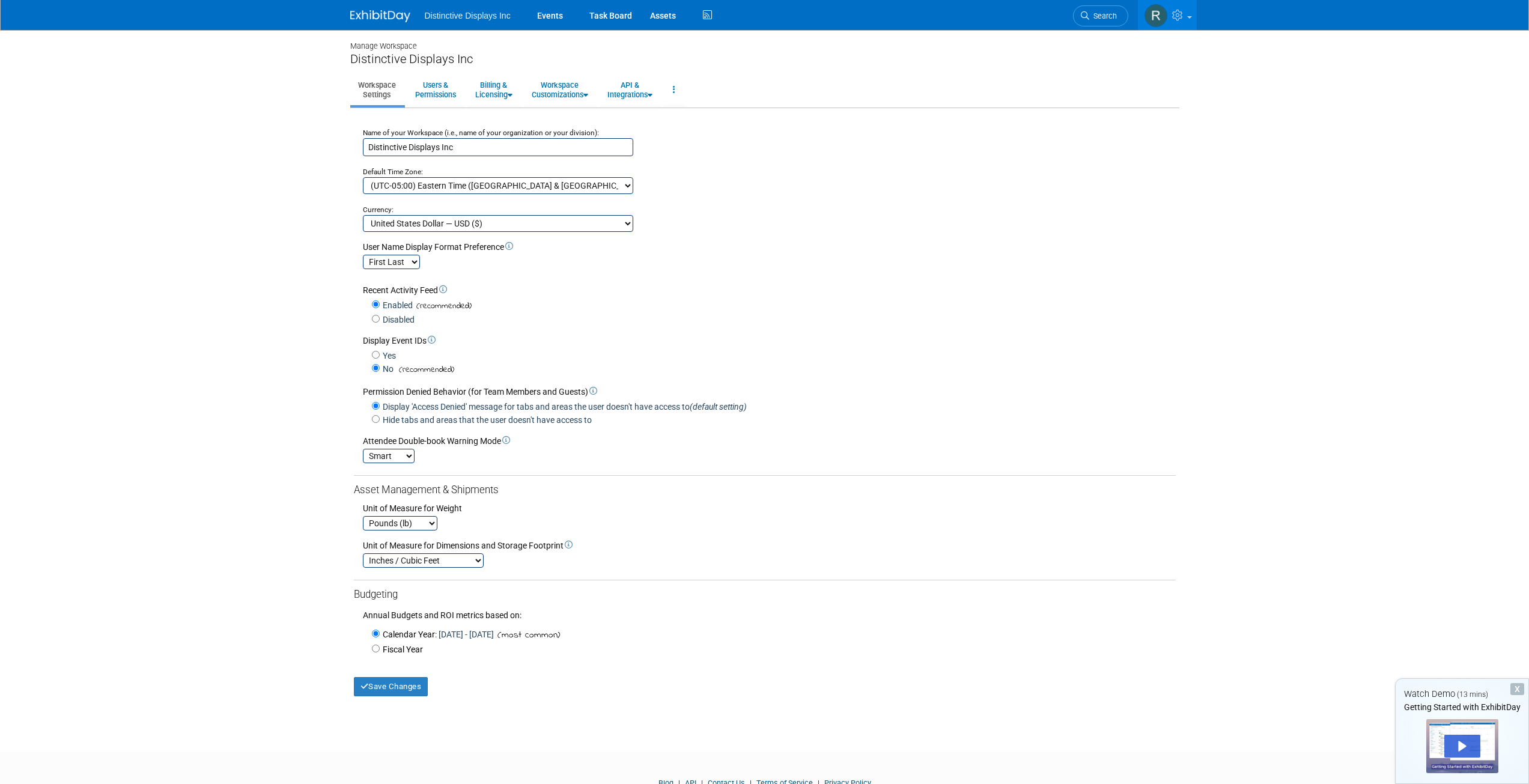
click at [1518, 685] on div "X" at bounding box center [1517, 689] width 14 height 12
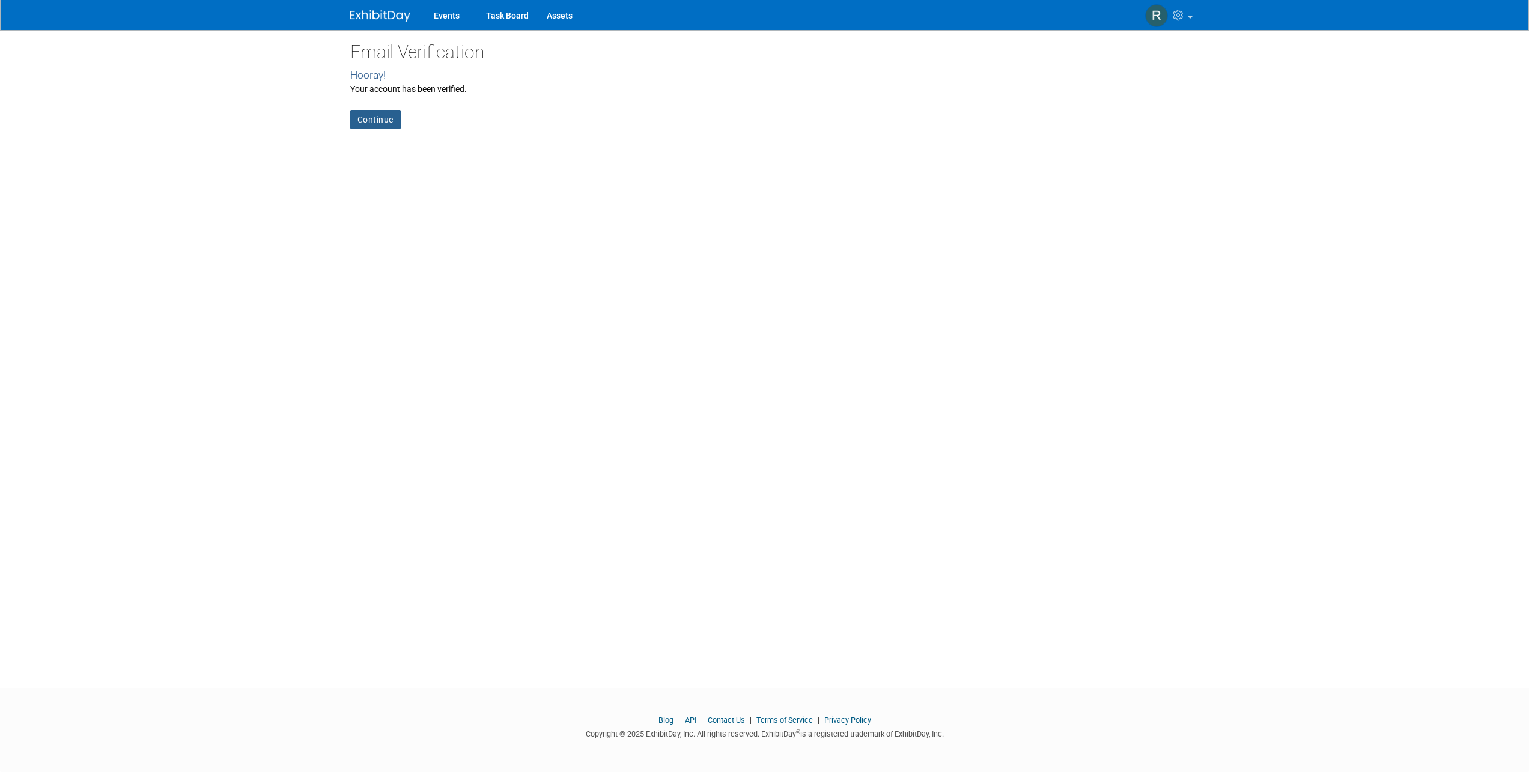
click at [362, 113] on link "Continue" at bounding box center [375, 120] width 50 height 20
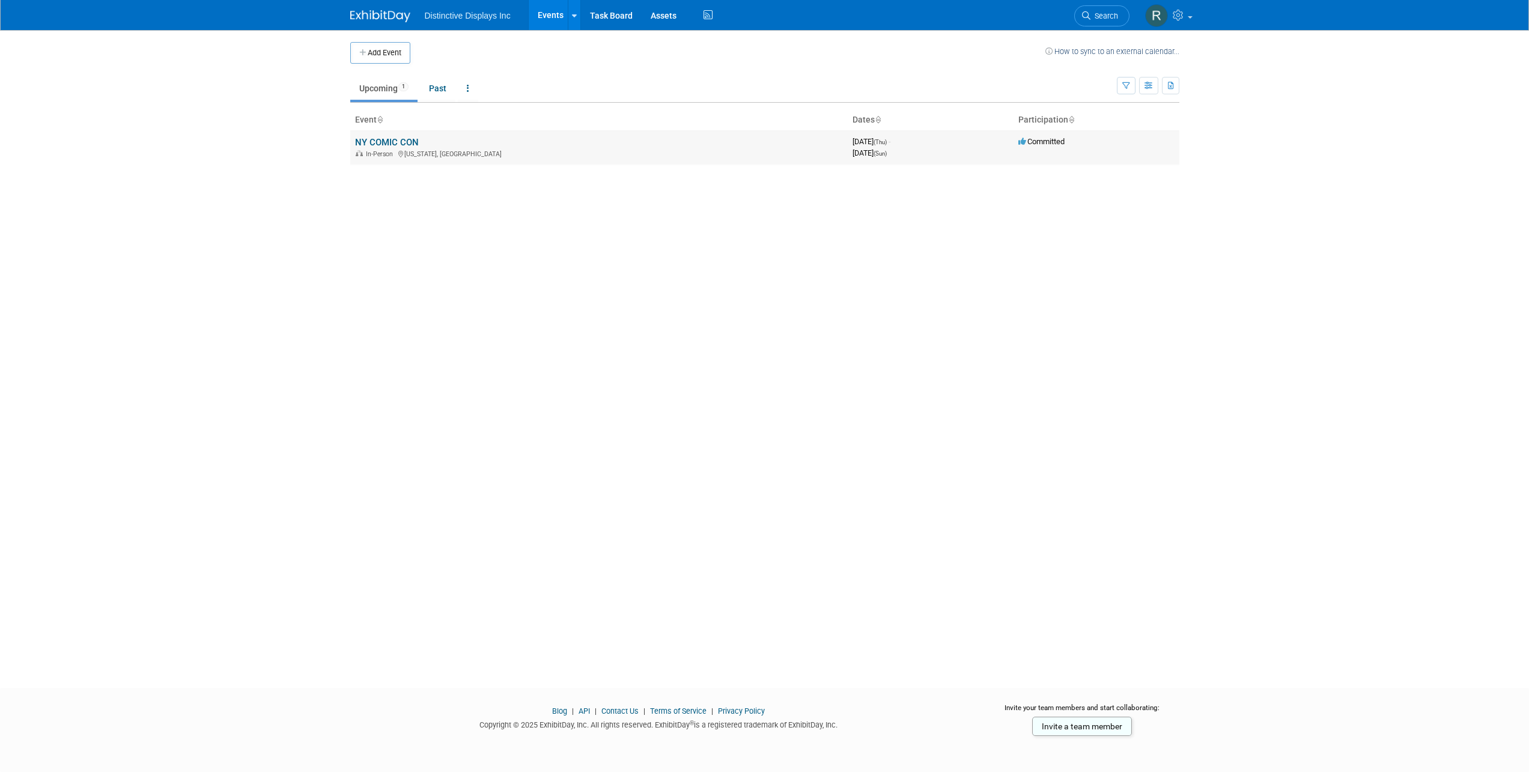
click at [398, 141] on link "NY COMIC CON" at bounding box center [387, 142] width 64 height 11
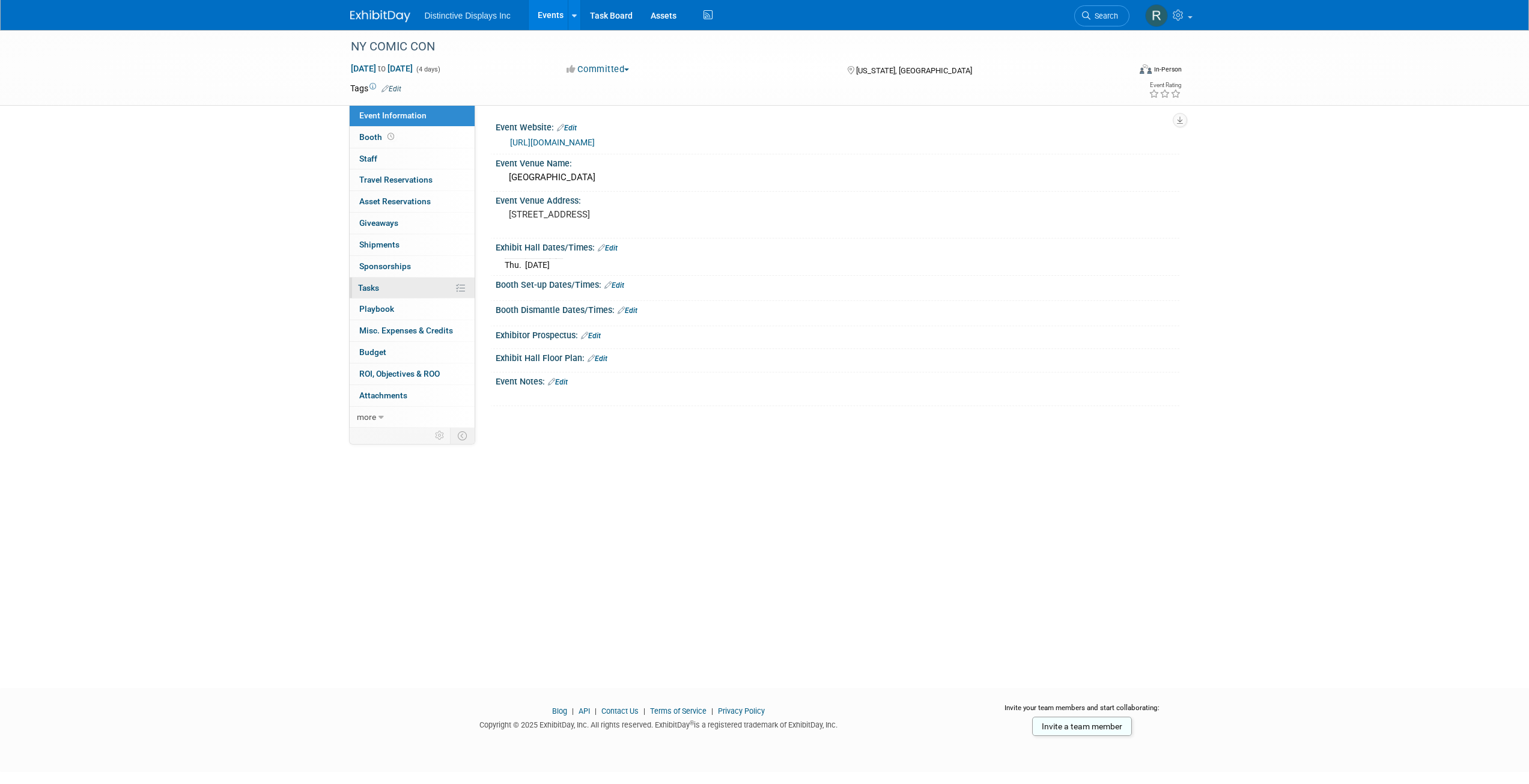
click at [466, 290] on link "0% Tasks 0%" at bounding box center [411, 287] width 125 height 21
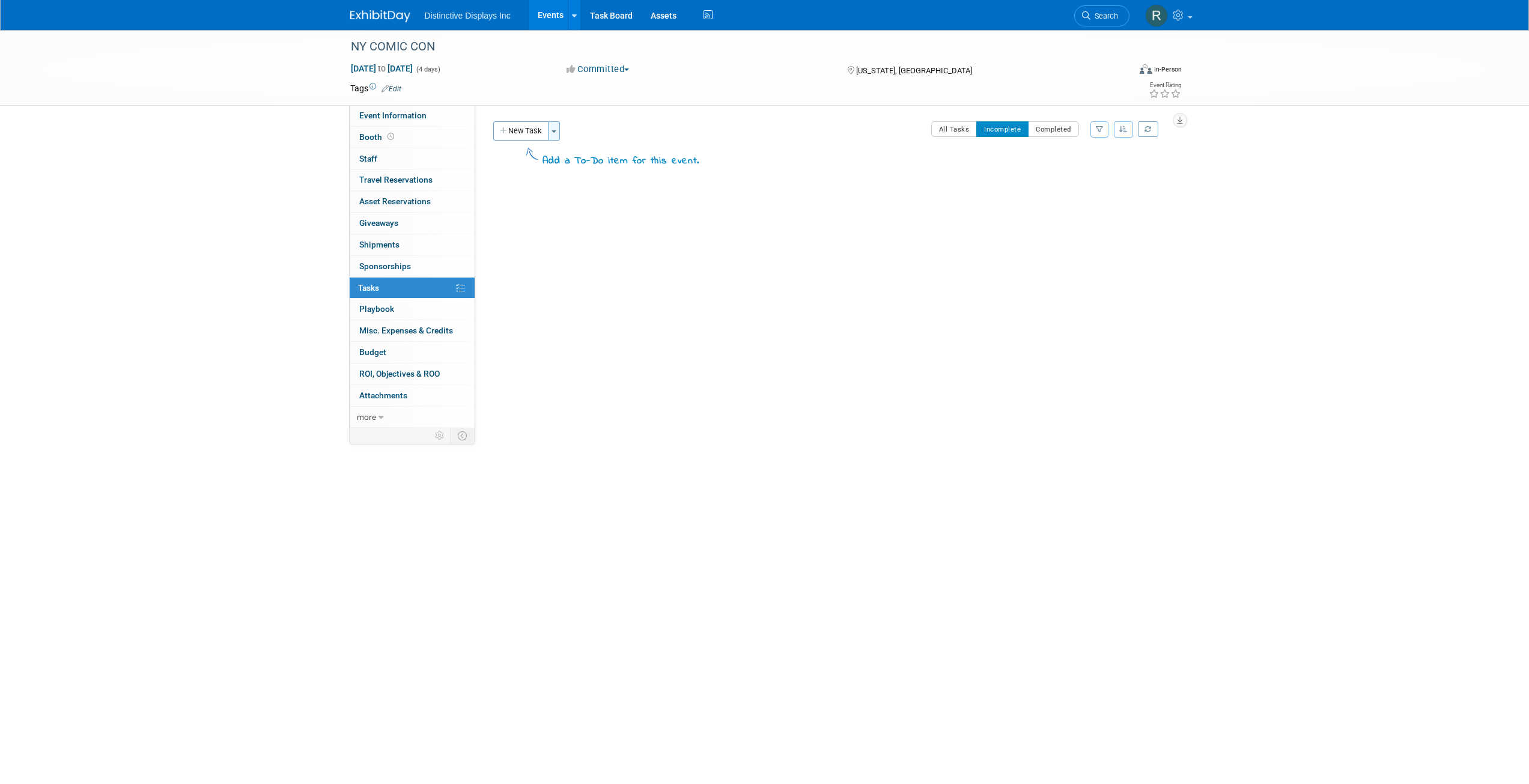
click at [551, 127] on button "Toggle Dropdown" at bounding box center [554, 131] width 12 height 20
click at [589, 151] on link "Create a new task for this event" at bounding box center [626, 154] width 152 height 21
